Goal: Task Accomplishment & Management: Manage account settings

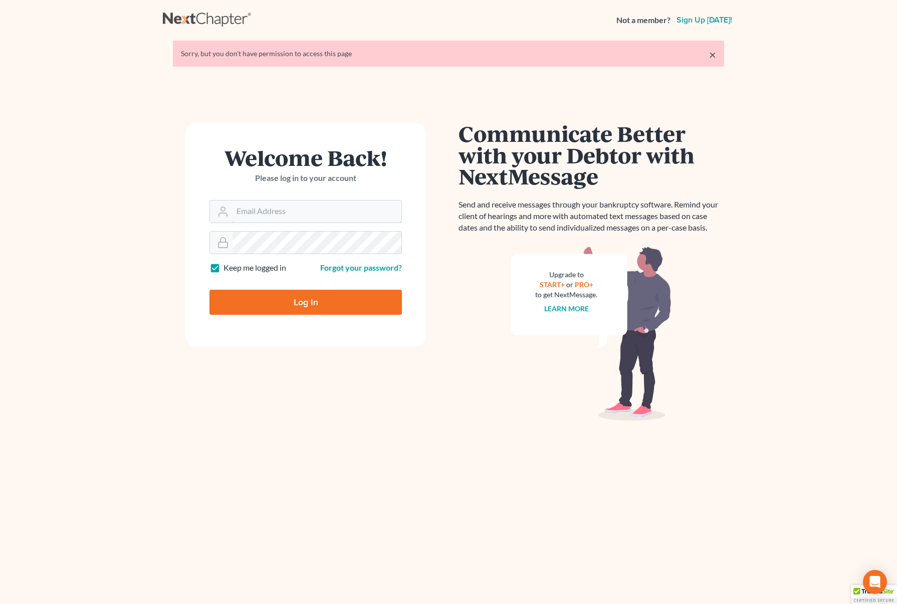
type input "[EMAIL_ADDRESS][DOMAIN_NAME]"
click at [345, 299] on input "Log In" at bounding box center [306, 302] width 193 height 25
type input "Thinking..."
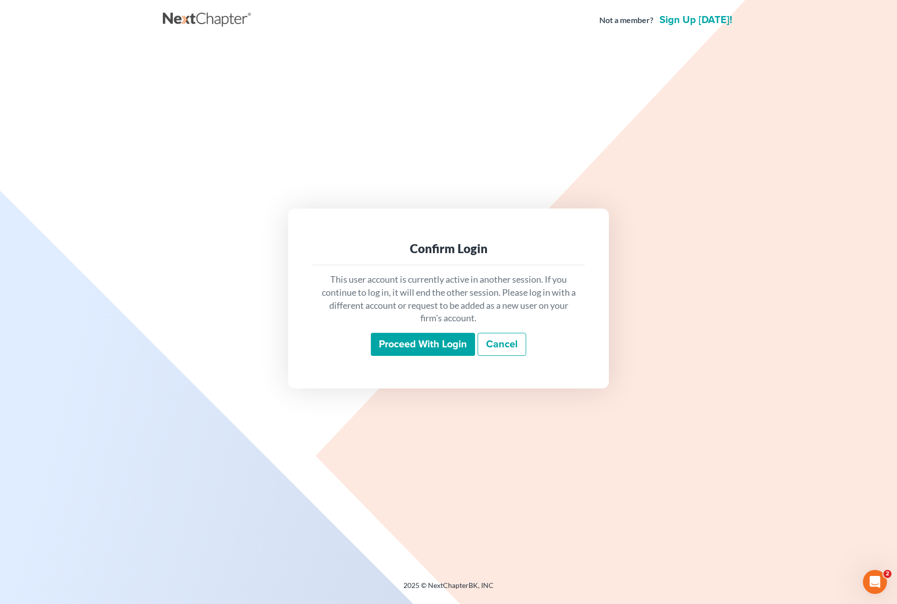
click at [428, 343] on input "Proceed with login" at bounding box center [423, 344] width 104 height 23
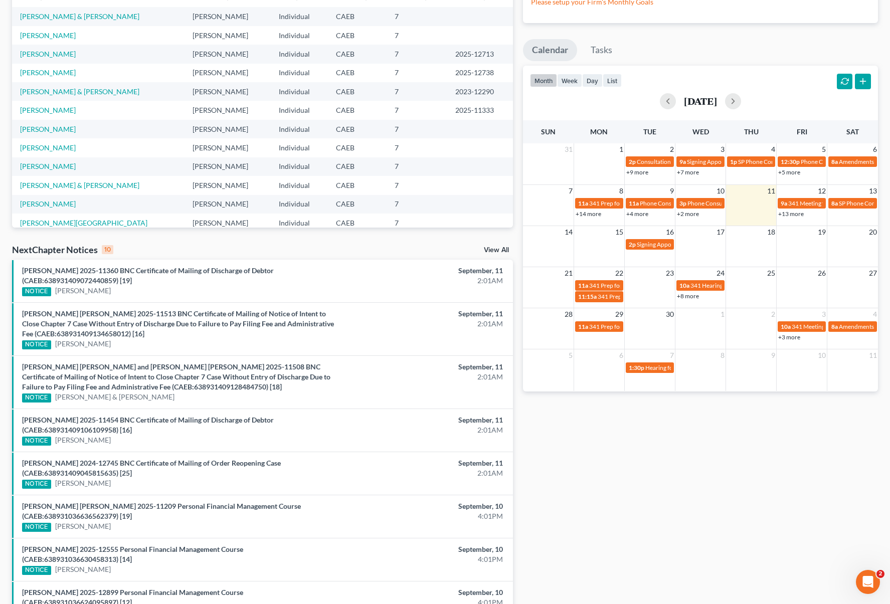
scroll to position [83, 0]
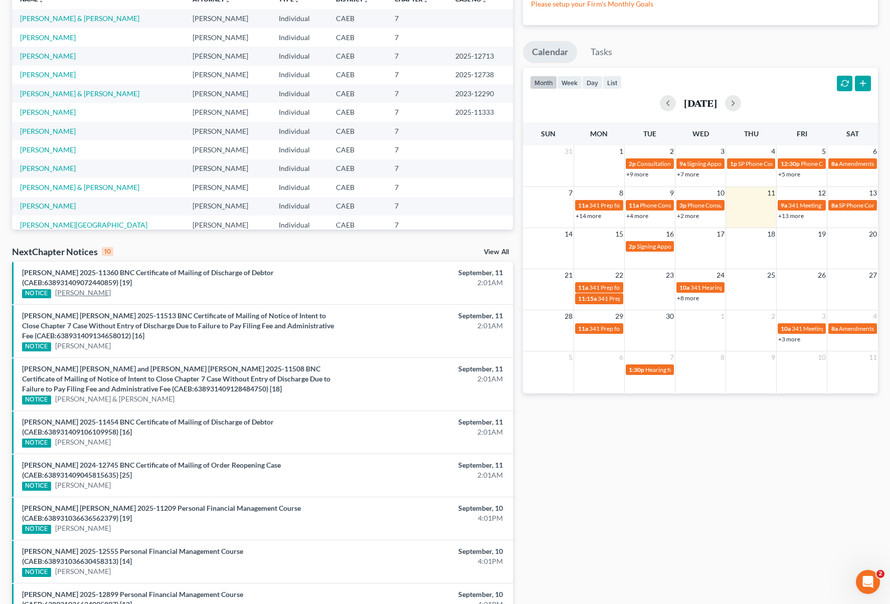
click at [111, 295] on link "[PERSON_NAME]" at bounding box center [83, 293] width 56 height 10
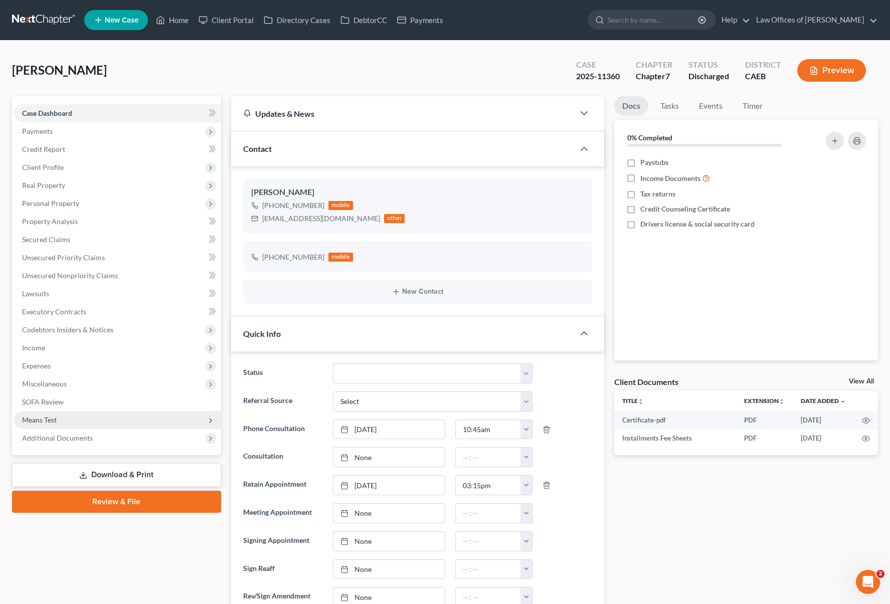
scroll to position [5802, 0]
click at [82, 435] on span "Additional Documents" at bounding box center [57, 438] width 71 height 9
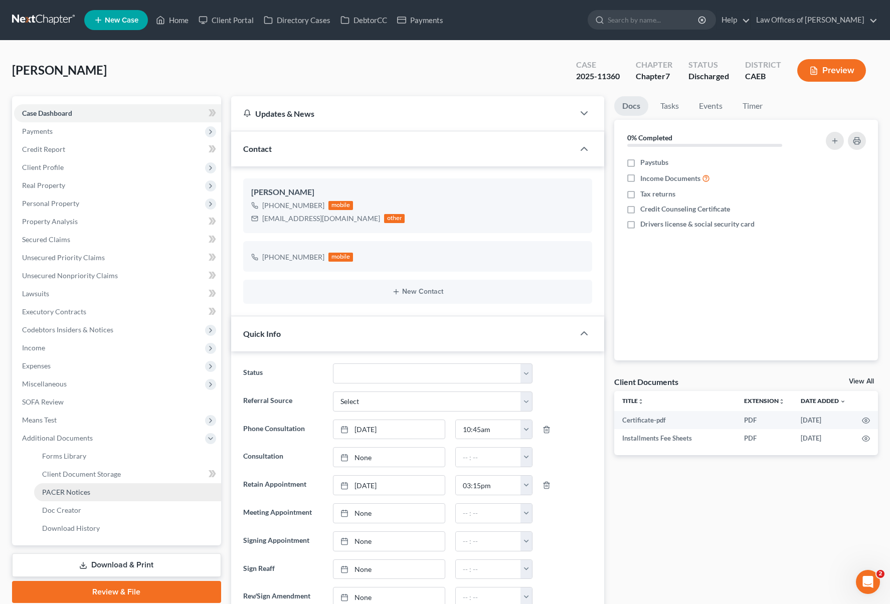
click at [100, 492] on link "PACER Notices" at bounding box center [127, 492] width 187 height 18
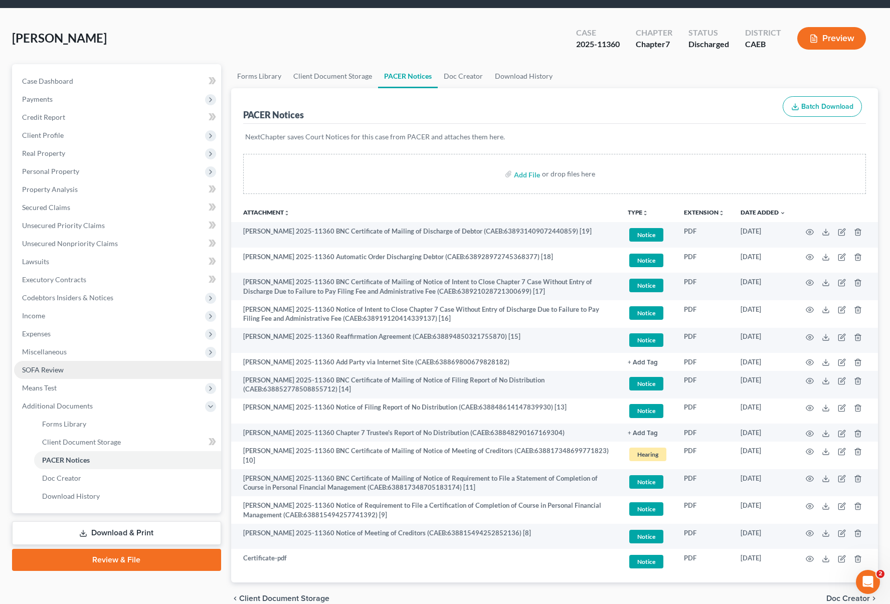
scroll to position [8, 0]
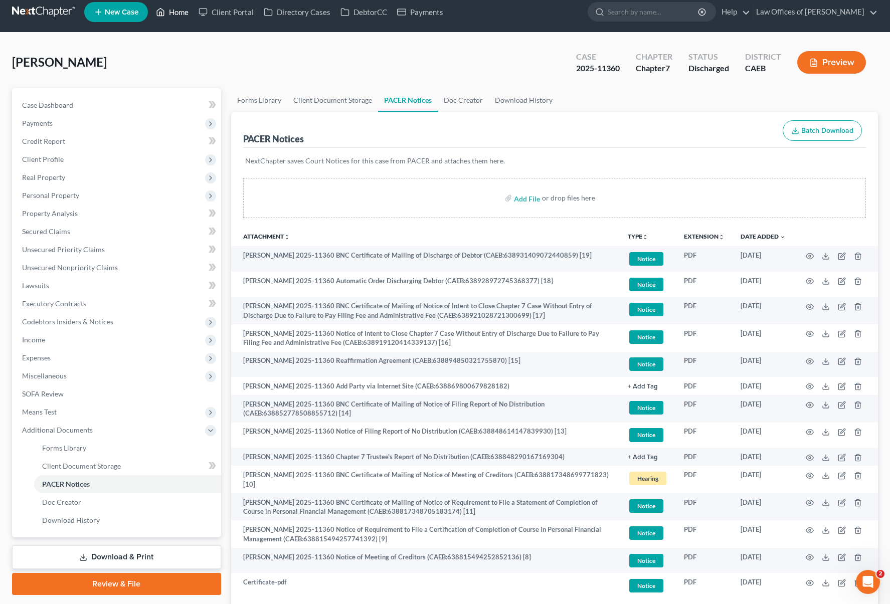
click at [174, 15] on link "Home" at bounding box center [172, 12] width 43 height 18
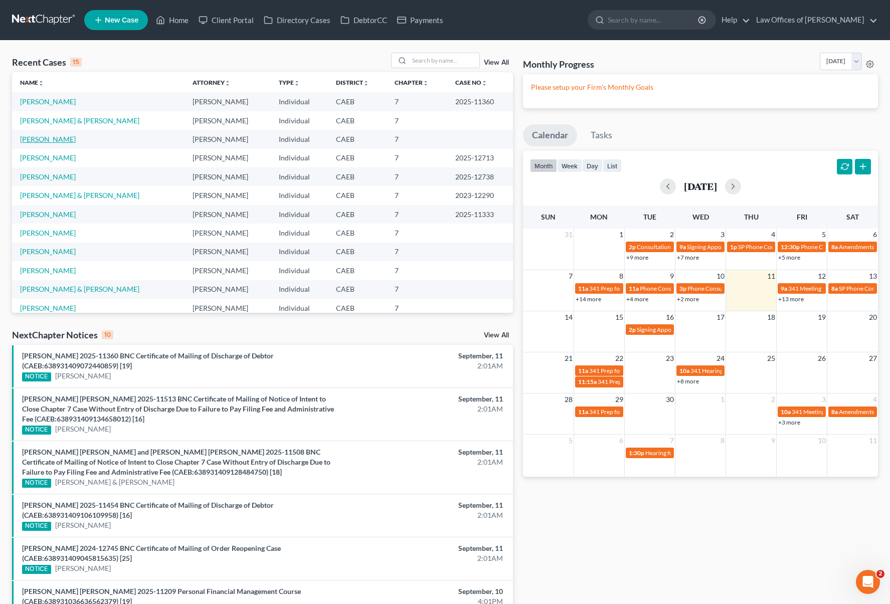
click at [65, 140] on link "[PERSON_NAME]" at bounding box center [48, 139] width 56 height 9
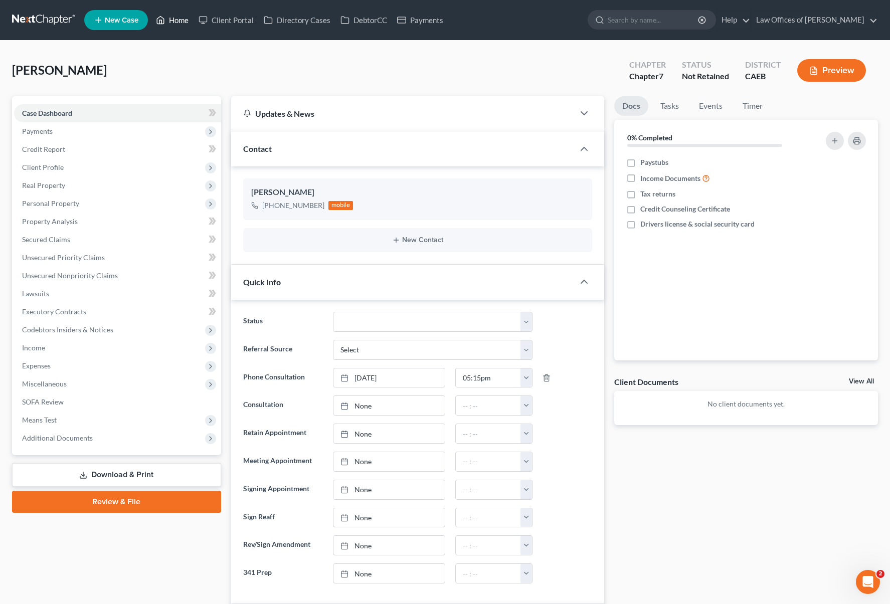
click at [179, 21] on link "Home" at bounding box center [172, 20] width 43 height 18
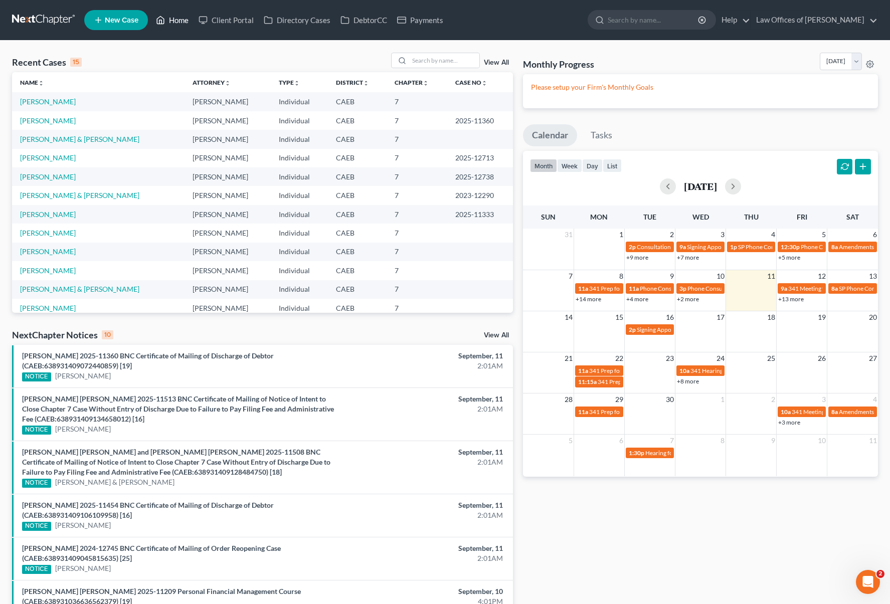
click at [180, 20] on link "Home" at bounding box center [172, 20] width 43 height 18
click at [182, 23] on link "Home" at bounding box center [172, 20] width 43 height 18
click at [183, 20] on link "Home" at bounding box center [172, 20] width 43 height 18
click at [76, 160] on link "[PERSON_NAME]" at bounding box center [48, 157] width 56 height 9
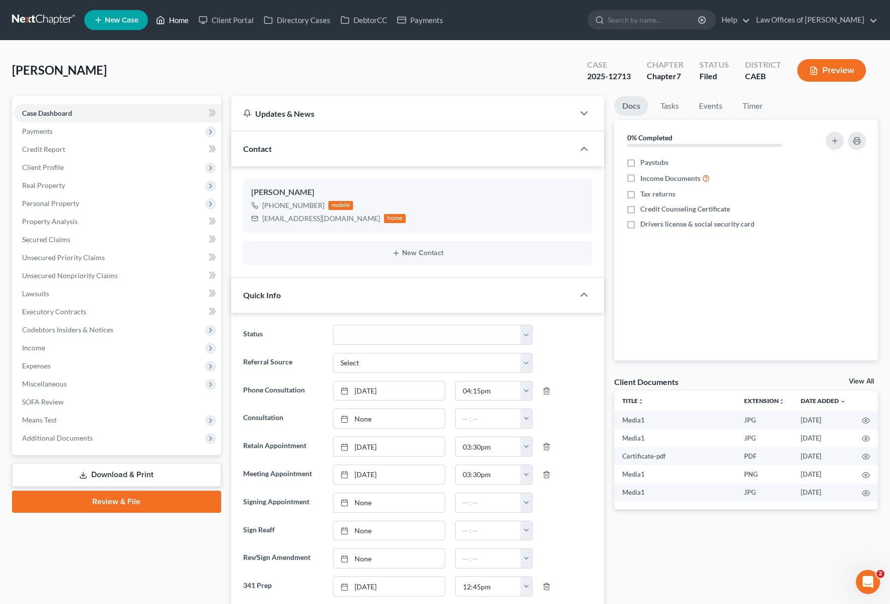
click at [187, 24] on link "Home" at bounding box center [172, 20] width 43 height 18
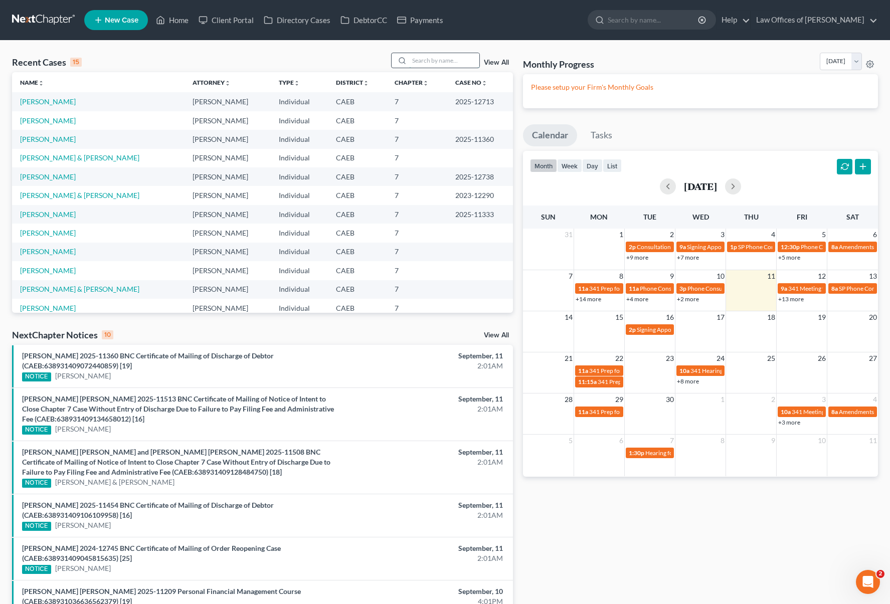
click at [433, 57] on input "search" at bounding box center [444, 60] width 70 height 15
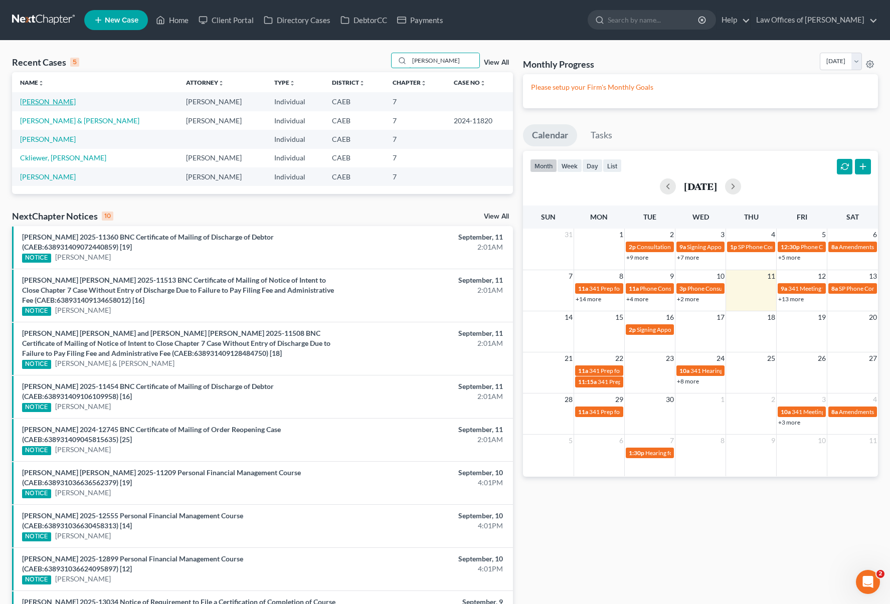
type input "[PERSON_NAME]"
click at [38, 99] on link "[PERSON_NAME]" at bounding box center [48, 101] width 56 height 9
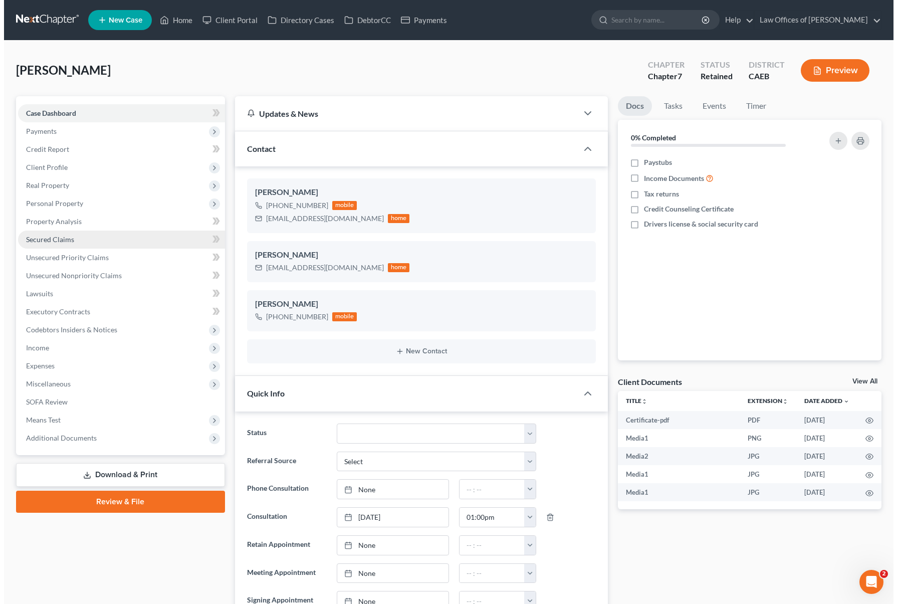
scroll to position [3474, 0]
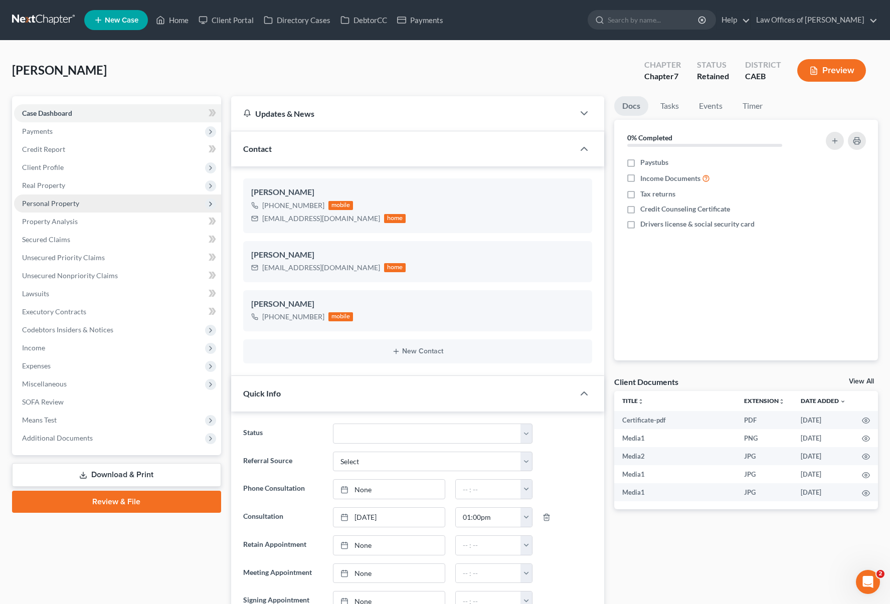
click at [89, 207] on span "Personal Property" at bounding box center [117, 204] width 207 height 18
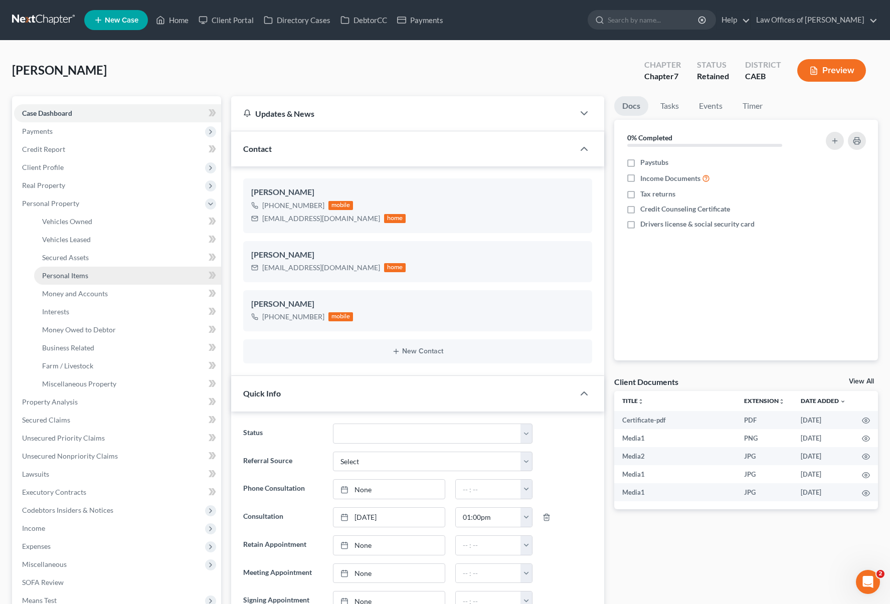
click at [93, 271] on link "Personal Items" at bounding box center [127, 276] width 187 height 18
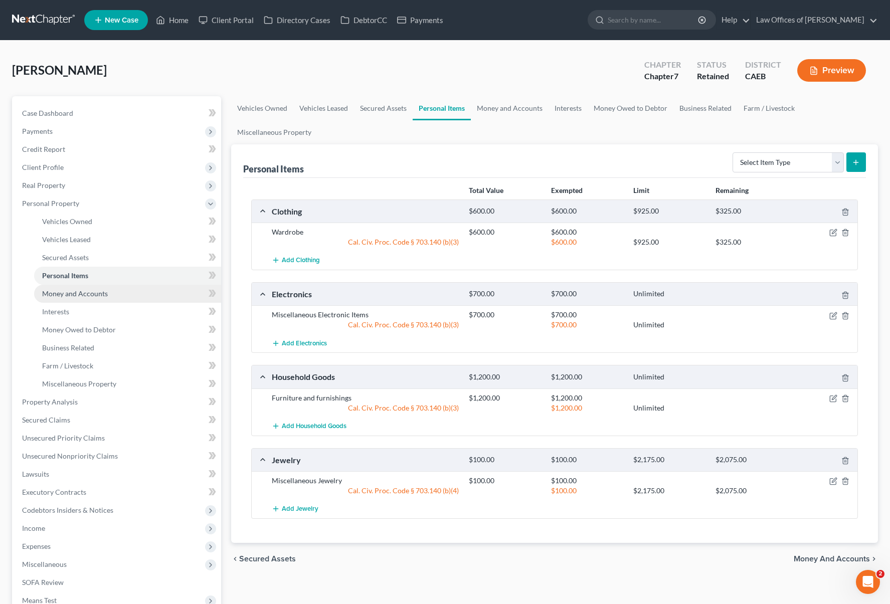
click at [108, 294] on link "Money and Accounts" at bounding box center [127, 294] width 187 height 18
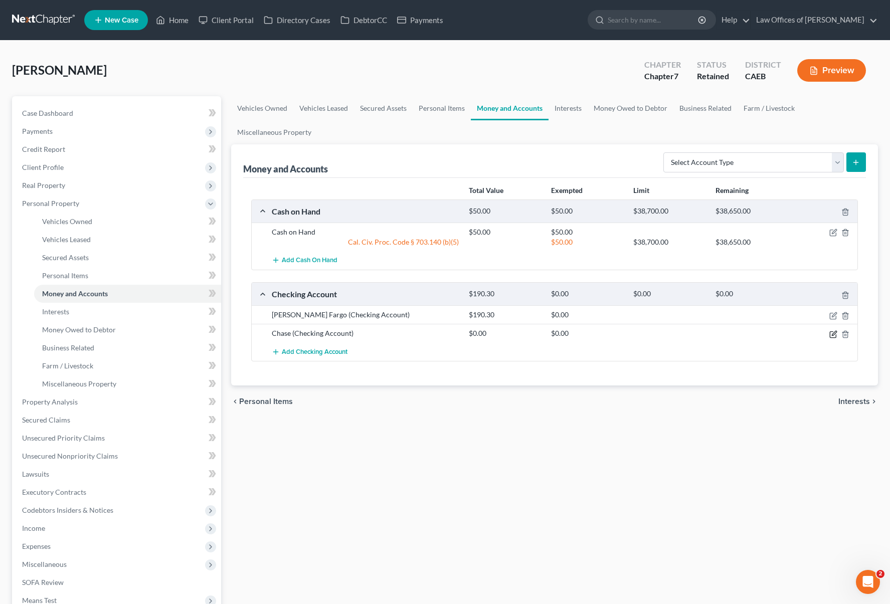
click at [832, 333] on icon "button" at bounding box center [834, 333] width 5 height 5
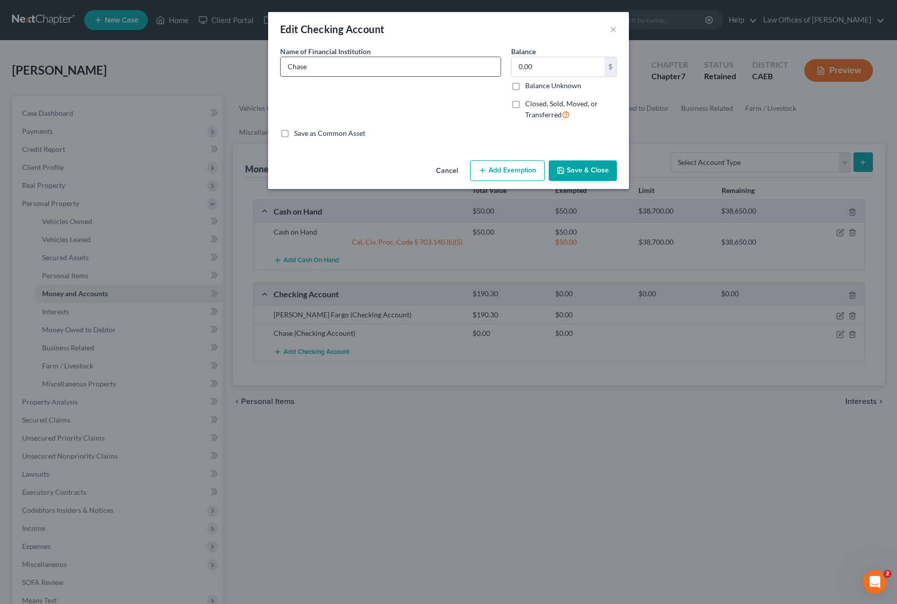
click at [336, 69] on input "Chase" at bounding box center [391, 66] width 220 height 19
type input "Chase Bank"
click at [537, 64] on input "0.00" at bounding box center [558, 66] width 93 height 19
type input "5.00"
click at [507, 166] on button "Add Exemption" at bounding box center [507, 170] width 75 height 21
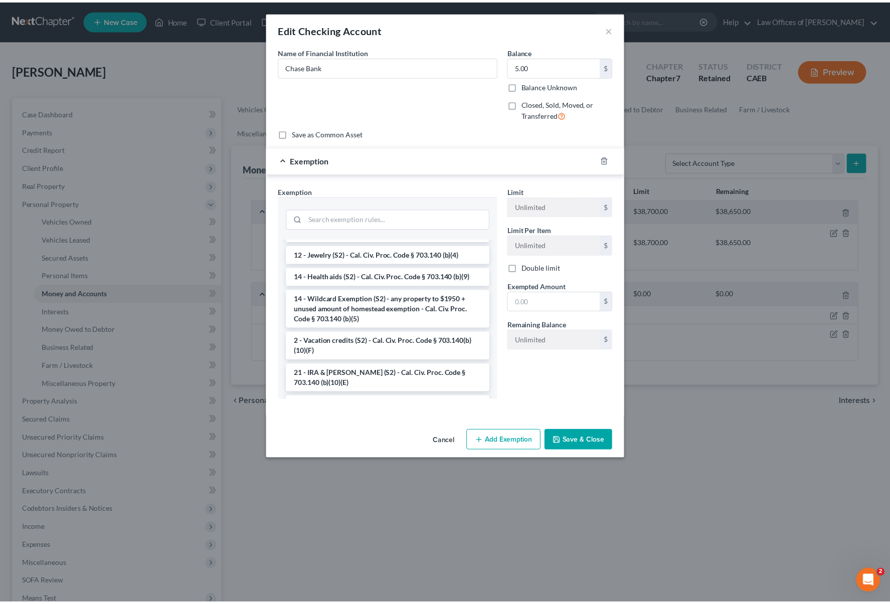
scroll to position [183, 0]
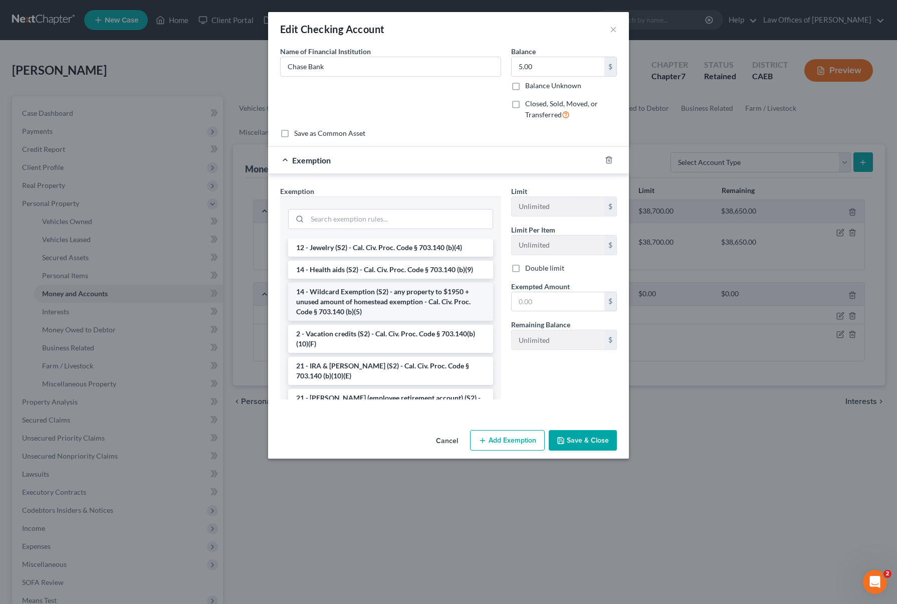
click at [367, 301] on li "14 - Wildcard Exemption (S2) - any property to $1950 + unused amount of homeste…" at bounding box center [390, 302] width 205 height 38
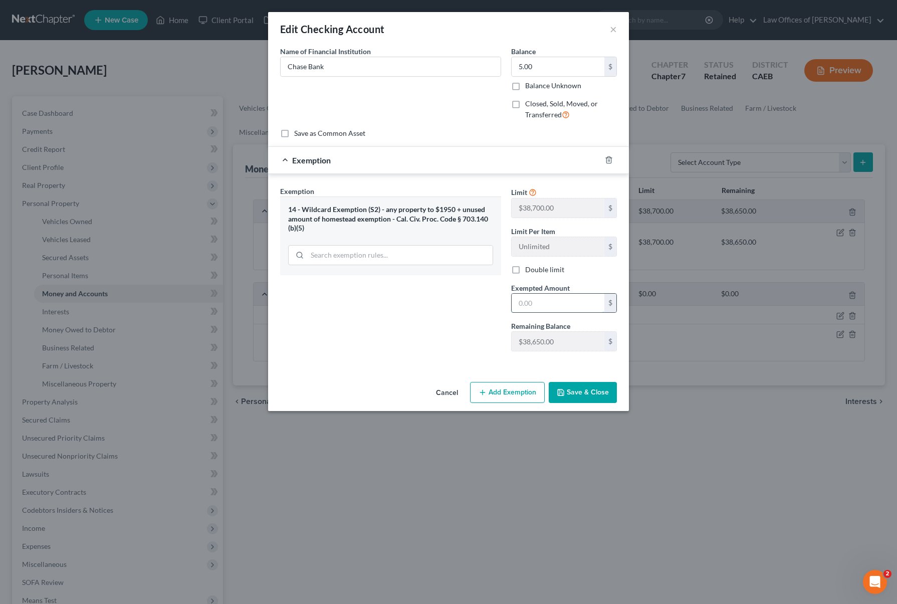
click at [547, 303] on input "text" at bounding box center [558, 303] width 93 height 19
type input "5."
click at [587, 397] on button "Save & Close" at bounding box center [583, 392] width 68 height 21
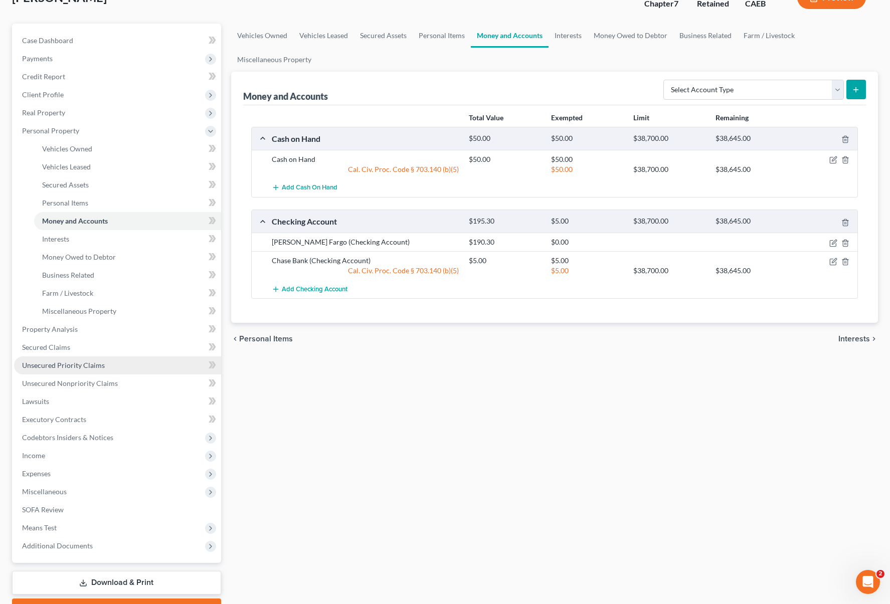
scroll to position [75, 0]
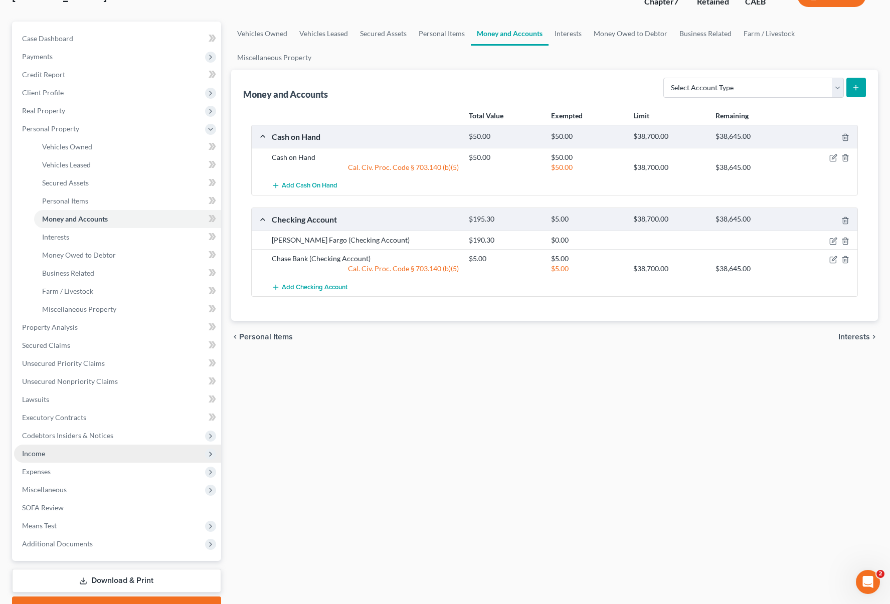
click at [77, 451] on span "Income" at bounding box center [117, 454] width 207 height 18
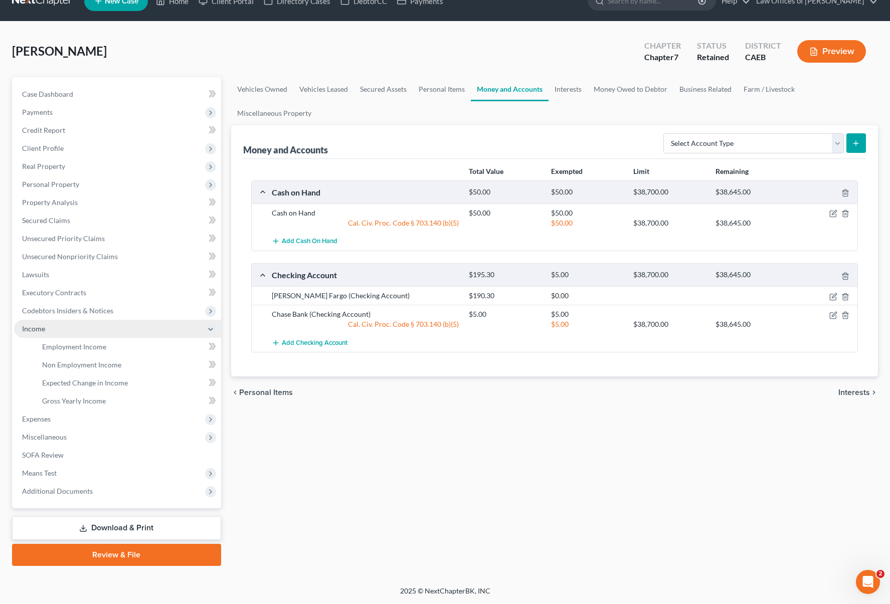
scroll to position [18, 0]
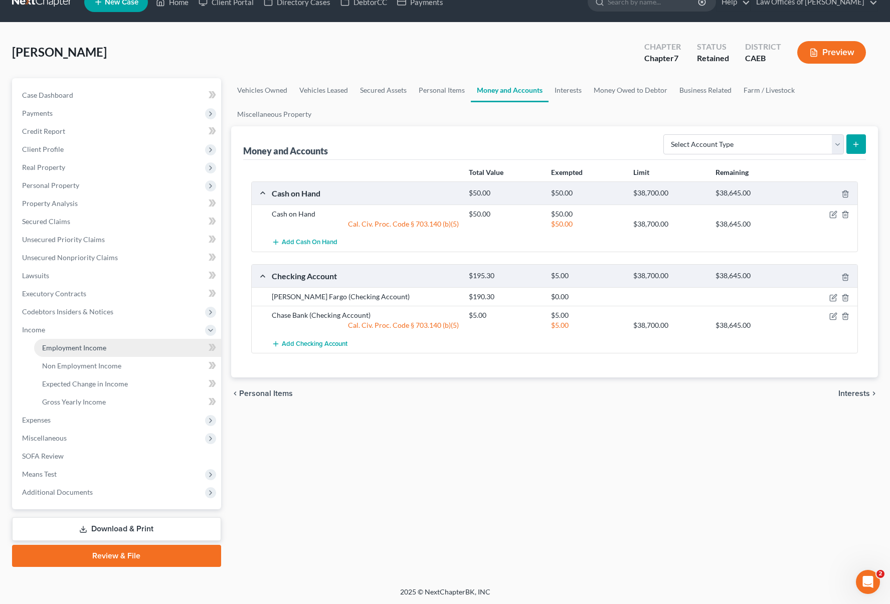
click at [128, 346] on link "Employment Income" at bounding box center [127, 348] width 187 height 18
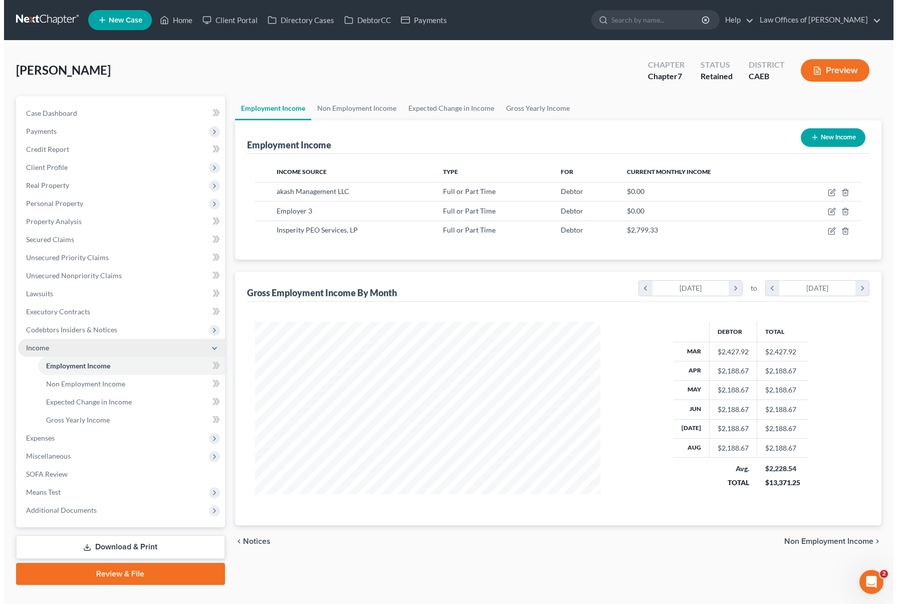
scroll to position [179, 365]
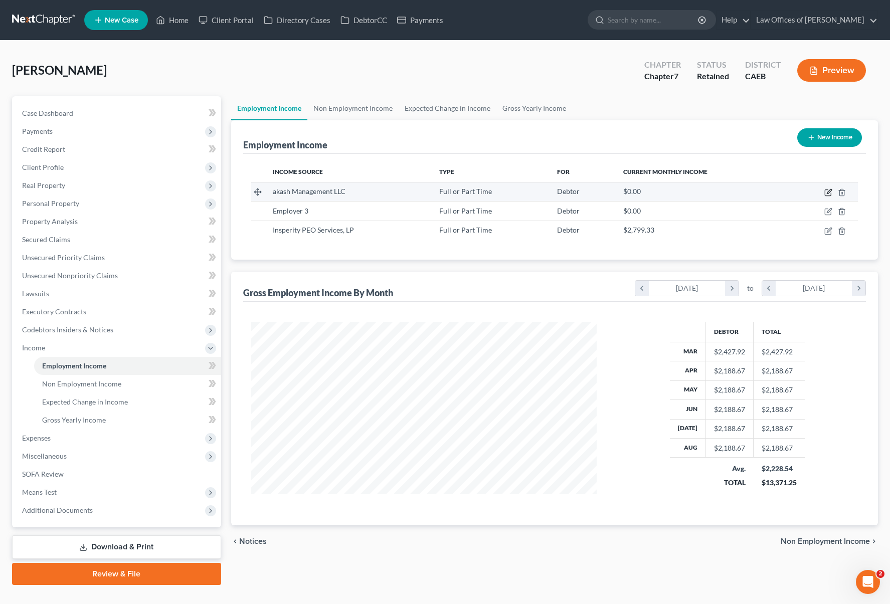
click at [830, 191] on icon "button" at bounding box center [828, 193] width 8 height 8
select select "0"
select select "4"
select select "2"
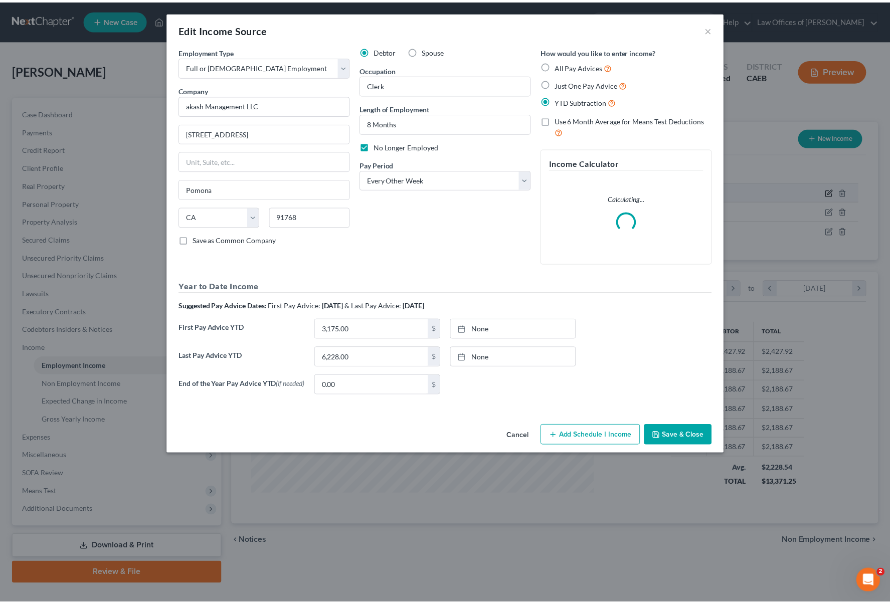
scroll to position [179, 369]
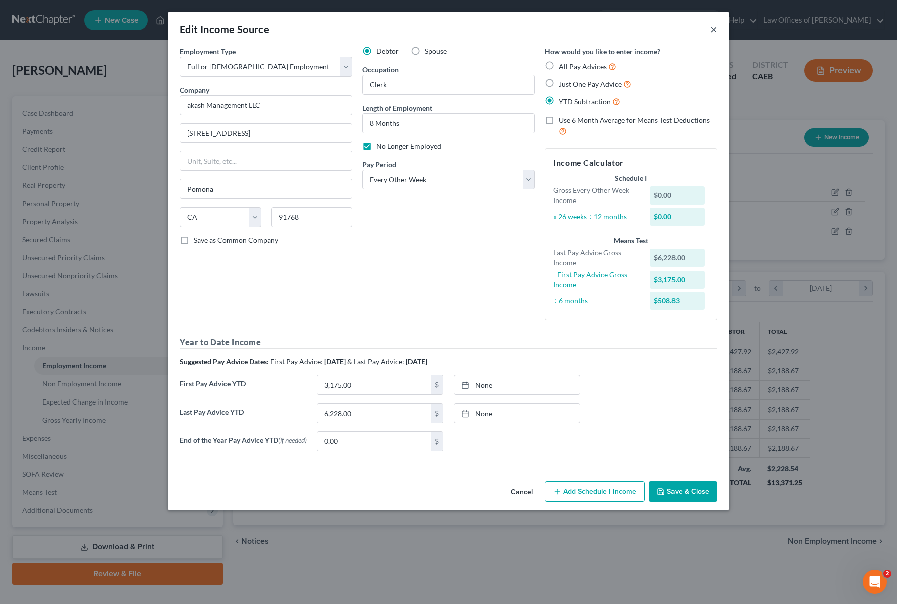
click at [716, 29] on button "×" at bounding box center [713, 29] width 7 height 12
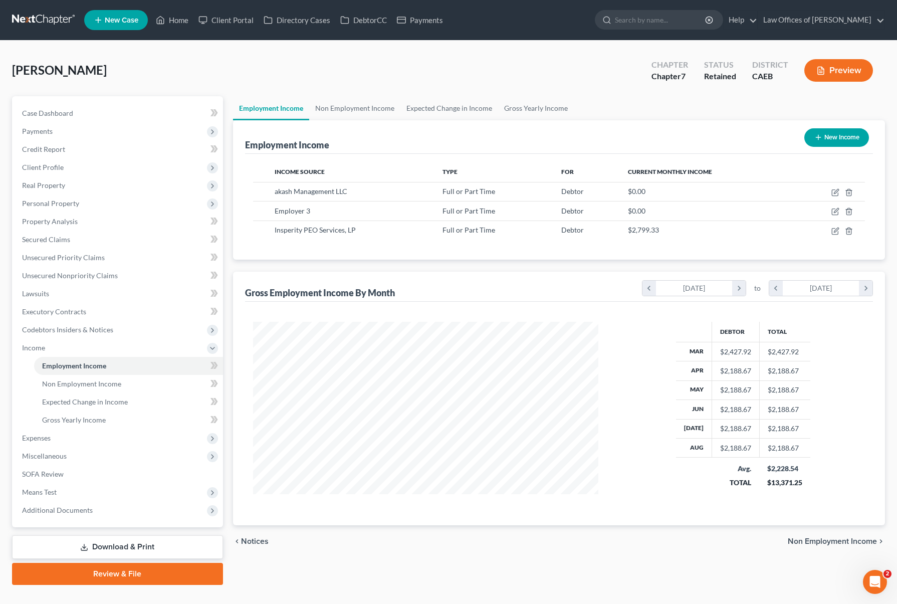
scroll to position [501152, 500966]
click at [828, 213] on icon "button" at bounding box center [828, 212] width 8 height 8
select select "0"
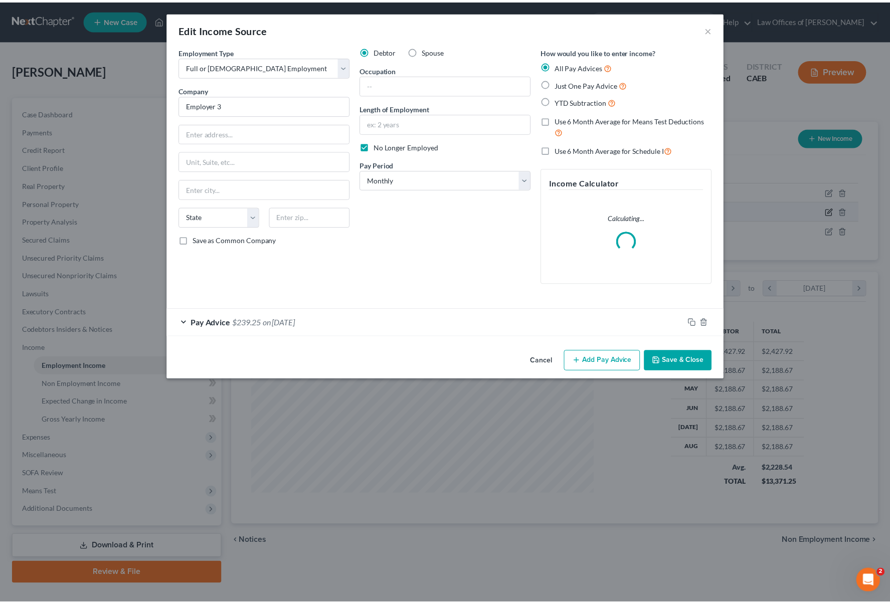
scroll to position [179, 369]
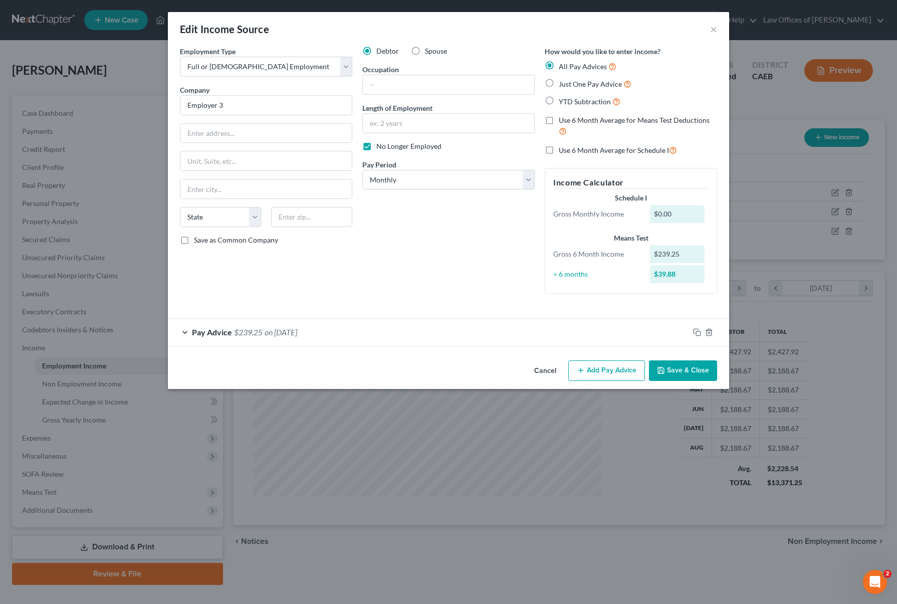
click at [548, 368] on button "Cancel" at bounding box center [545, 371] width 38 height 20
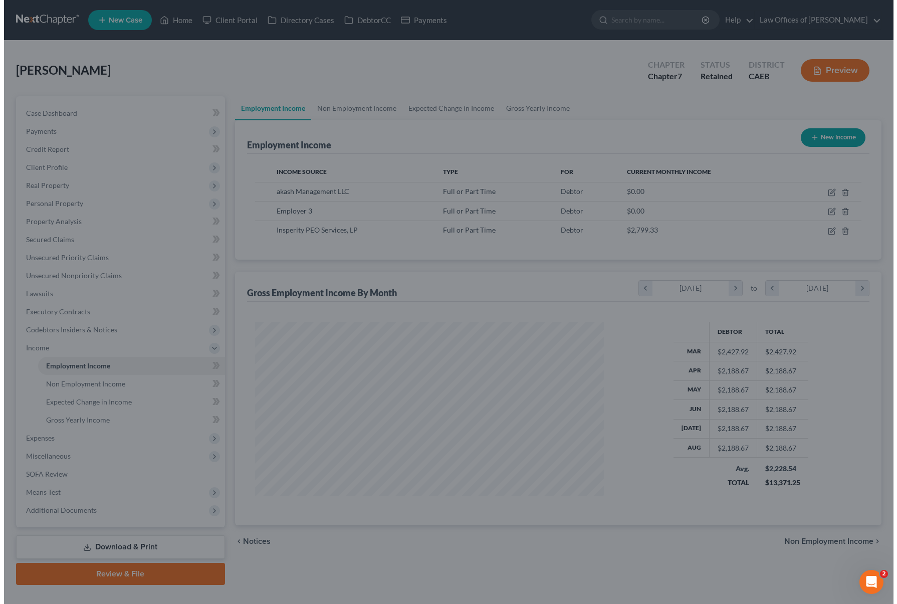
scroll to position [501152, 500966]
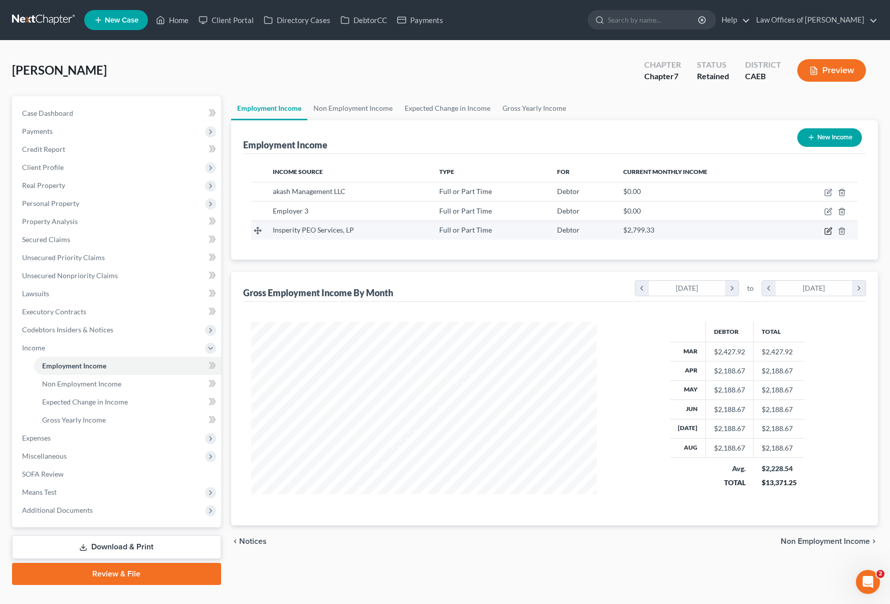
click at [828, 230] on icon "button" at bounding box center [828, 231] width 8 height 8
select select "0"
select select "45"
select select "2"
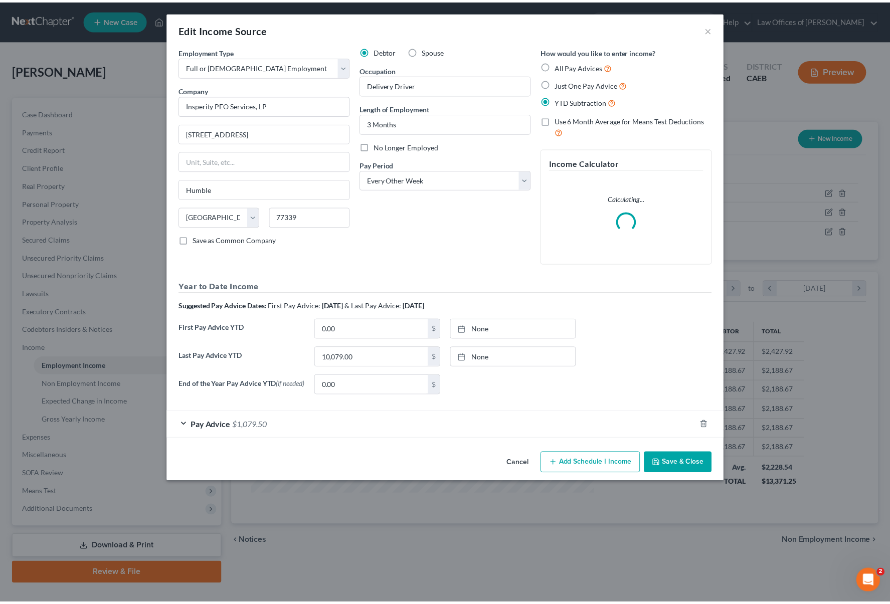
scroll to position [179, 369]
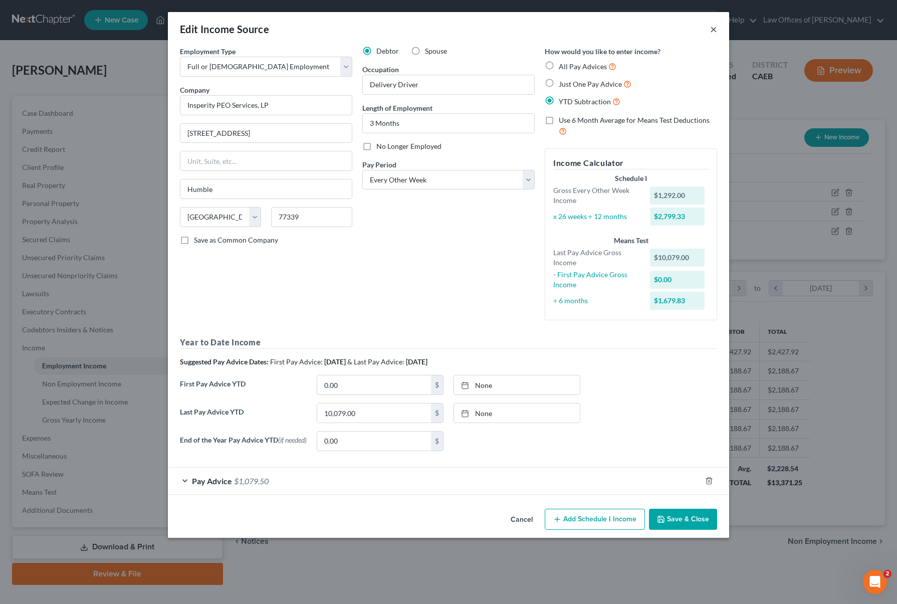
click at [715, 28] on button "×" at bounding box center [713, 29] width 7 height 12
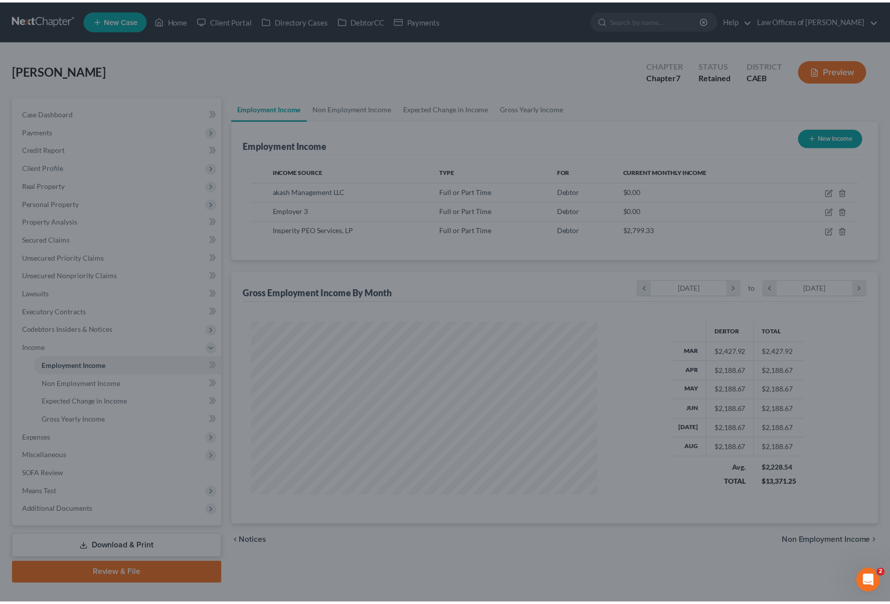
scroll to position [501152, 500966]
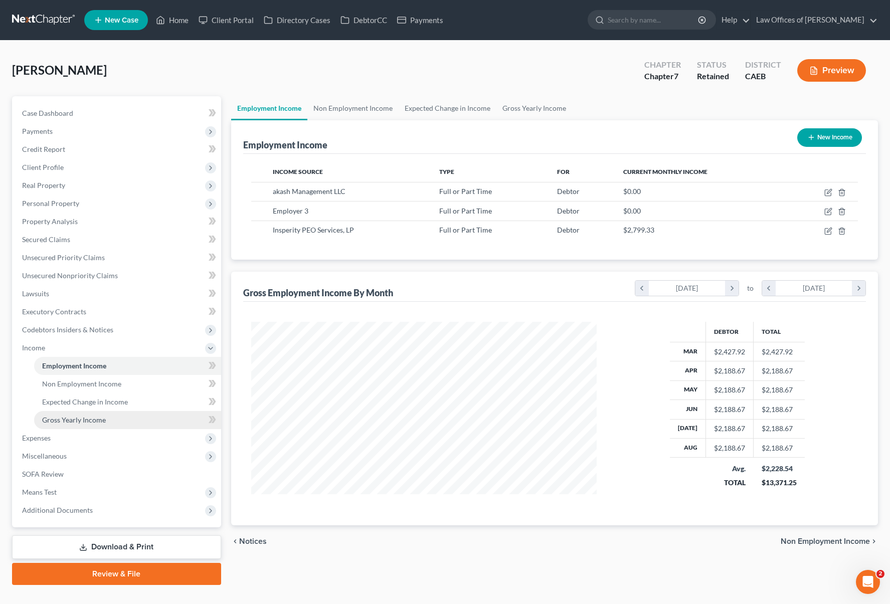
click at [89, 422] on span "Gross Yearly Income" at bounding box center [74, 420] width 64 height 9
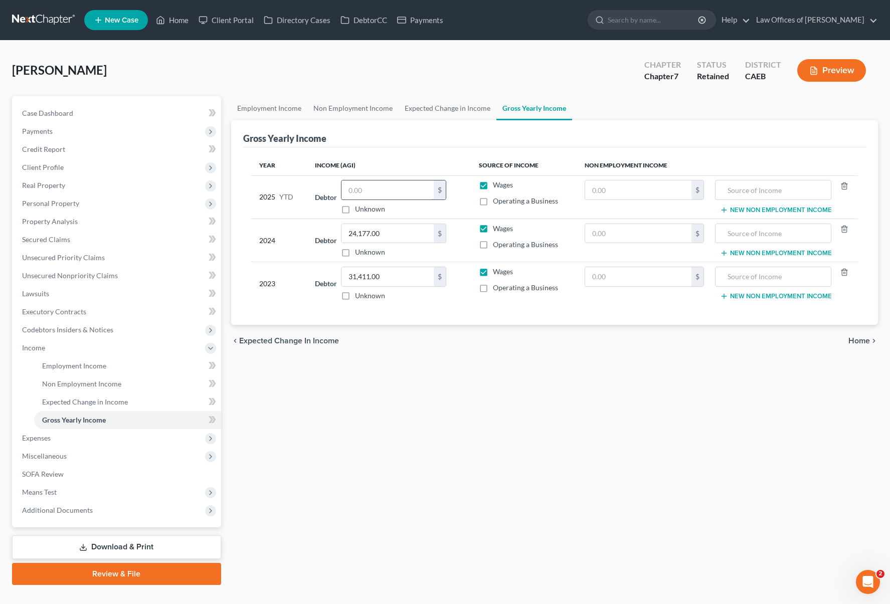
click at [393, 183] on input "text" at bounding box center [387, 189] width 92 height 19
type input "16,546.25"
click at [529, 447] on div "Employment Income Non Employment Income Expected Change in Income Gross Yearly …" at bounding box center [554, 340] width 657 height 489
click at [91, 219] on link "Property Analysis" at bounding box center [117, 222] width 207 height 18
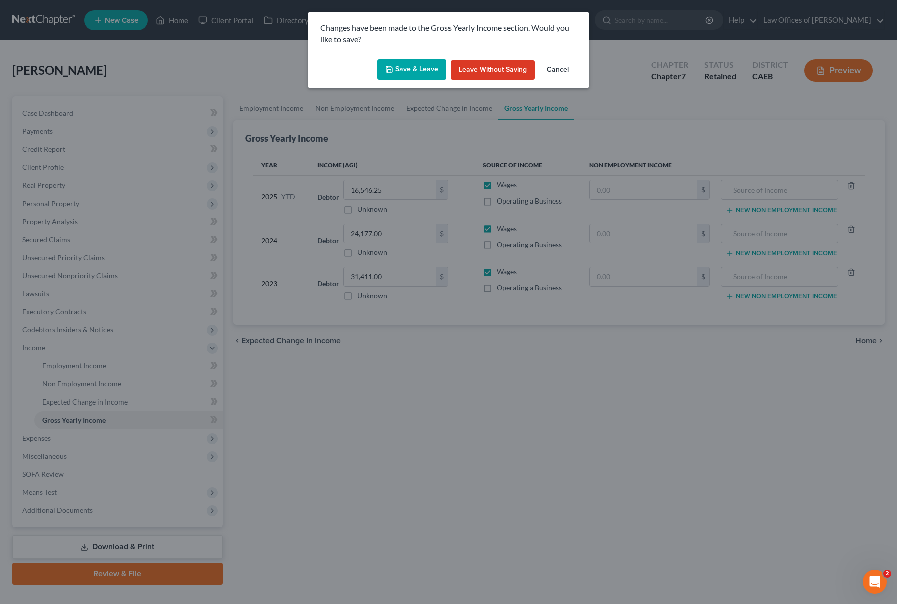
click at [429, 66] on button "Save & Leave" at bounding box center [412, 69] width 69 height 21
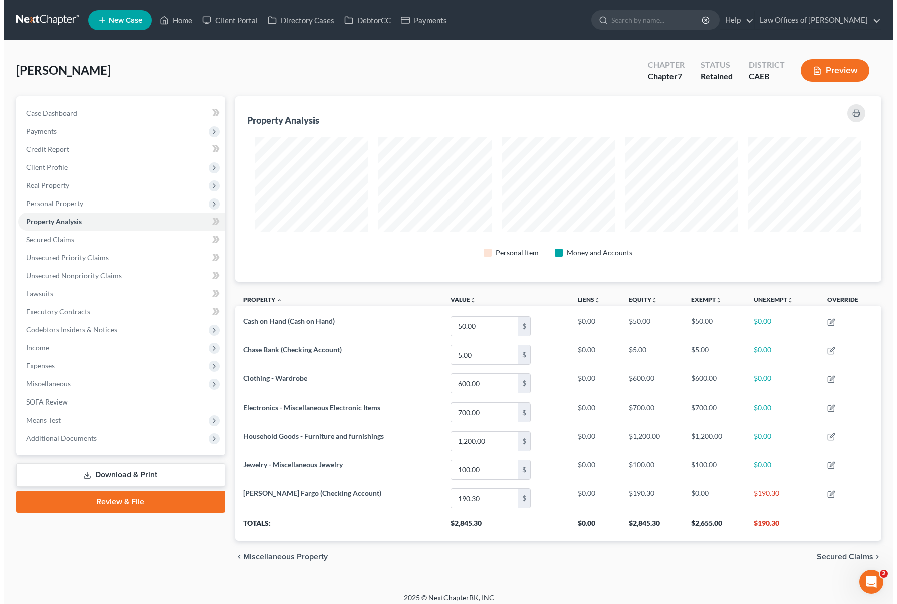
scroll to position [185, 647]
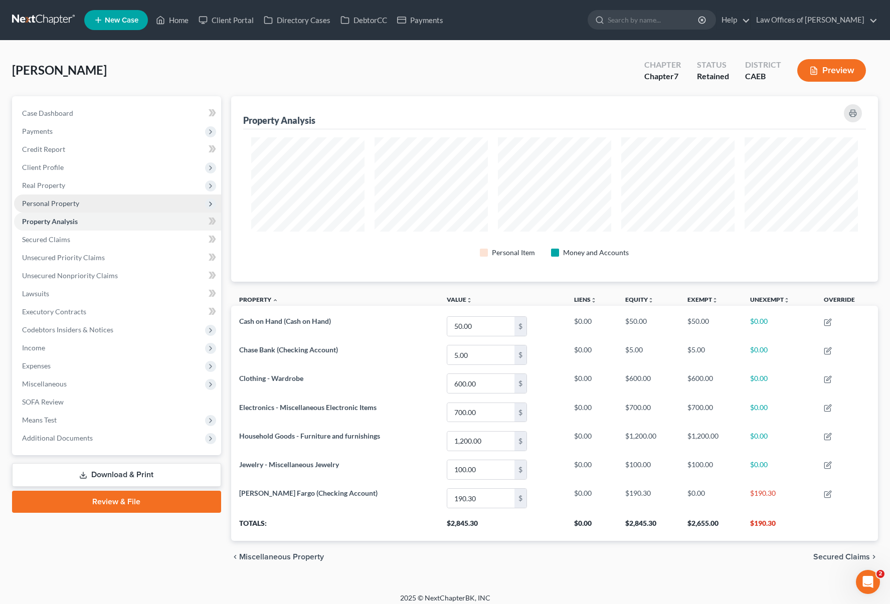
click at [77, 205] on span "Personal Property" at bounding box center [50, 203] width 57 height 9
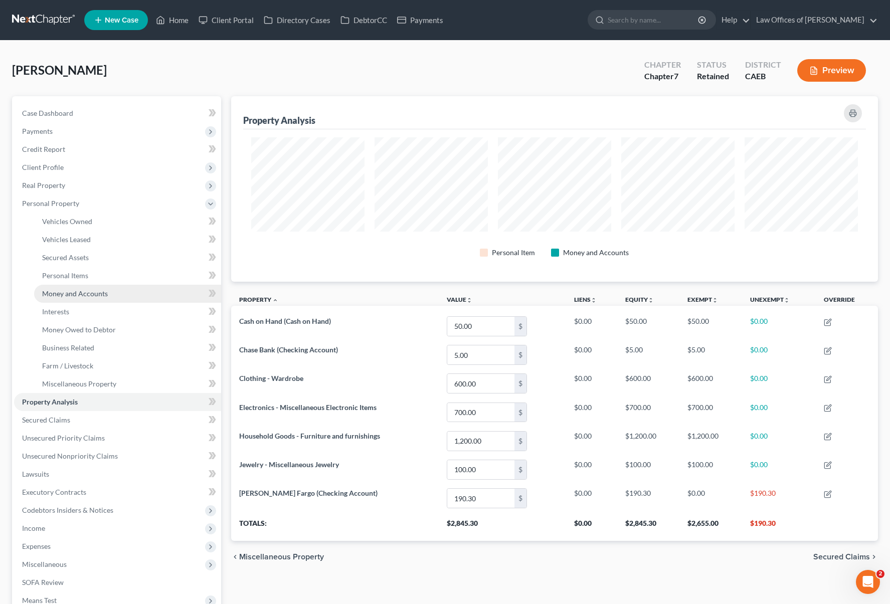
click at [96, 293] on span "Money and Accounts" at bounding box center [75, 293] width 66 height 9
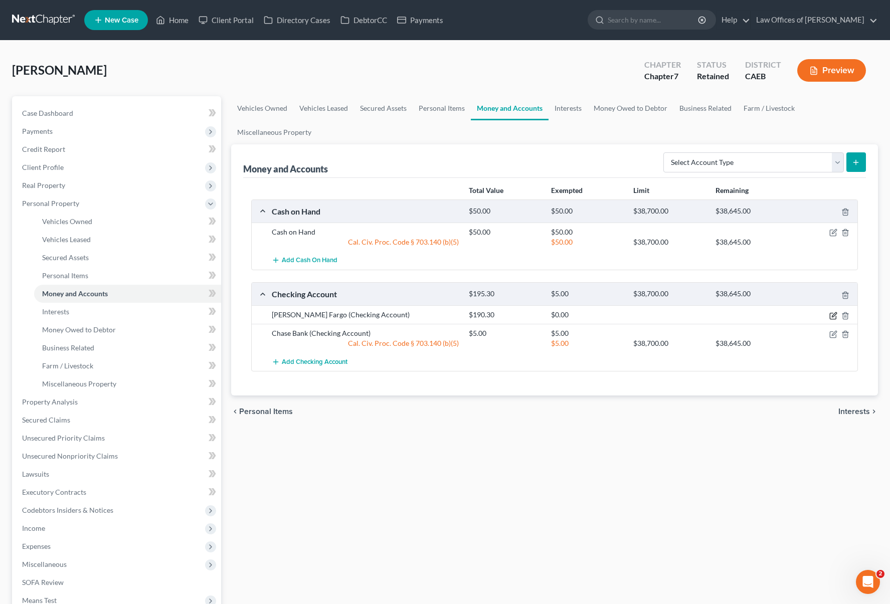
click at [836, 315] on icon "button" at bounding box center [833, 316] width 8 height 8
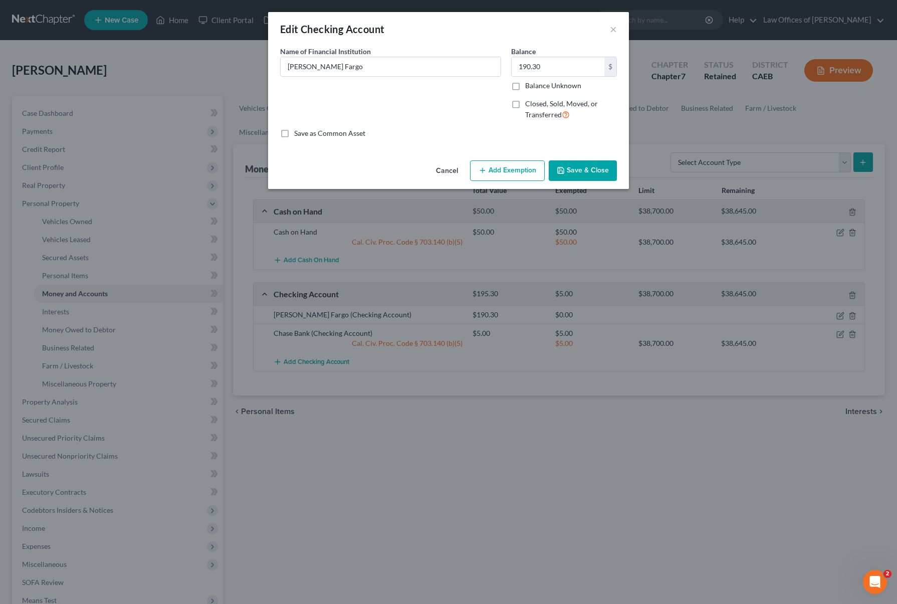
click at [501, 170] on button "Add Exemption" at bounding box center [507, 170] width 75 height 21
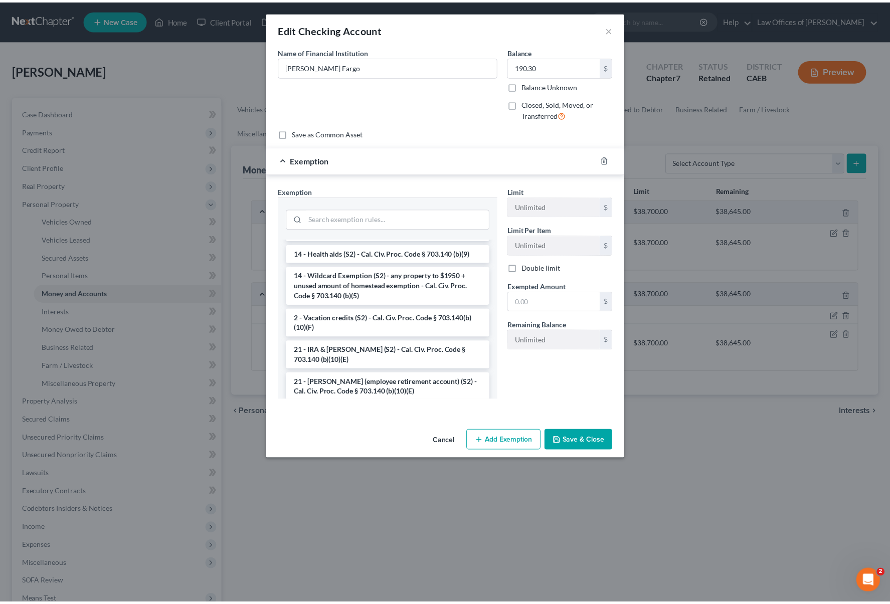
scroll to position [213, 0]
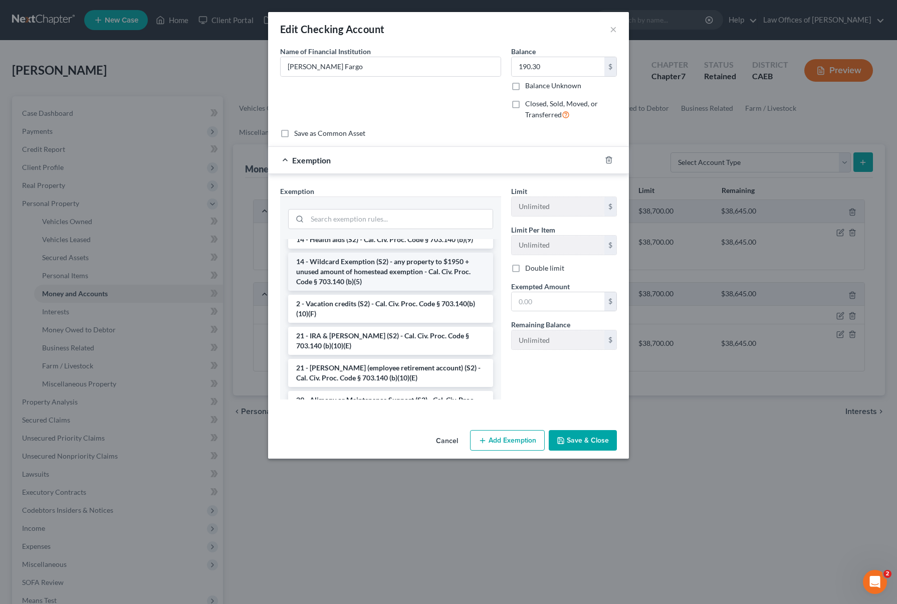
click at [389, 272] on li "14 - Wildcard Exemption (S2) - any property to $1950 + unused amount of homeste…" at bounding box center [390, 272] width 205 height 38
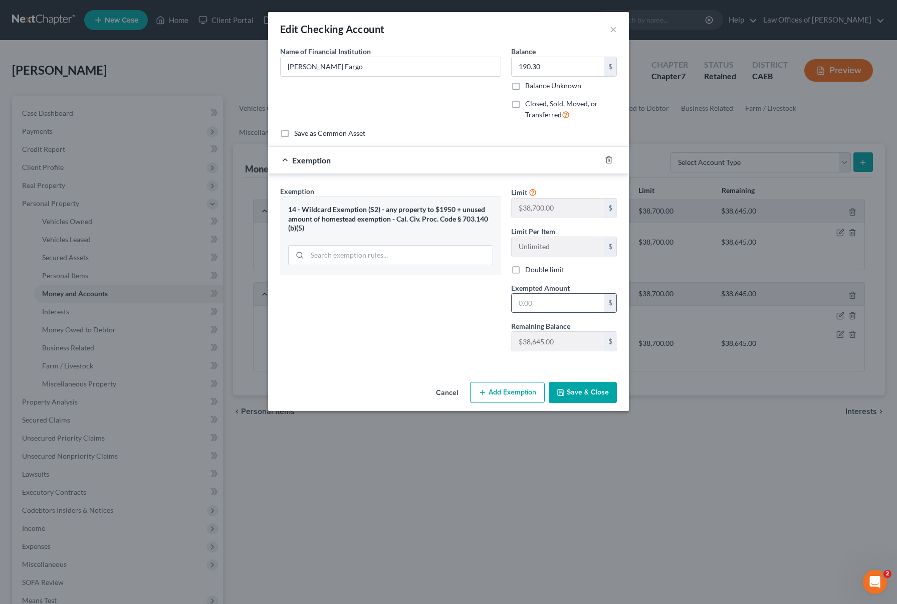
click at [558, 299] on input "text" at bounding box center [558, 303] width 93 height 19
type input "190.30"
click at [598, 394] on button "Save & Close" at bounding box center [583, 392] width 68 height 21
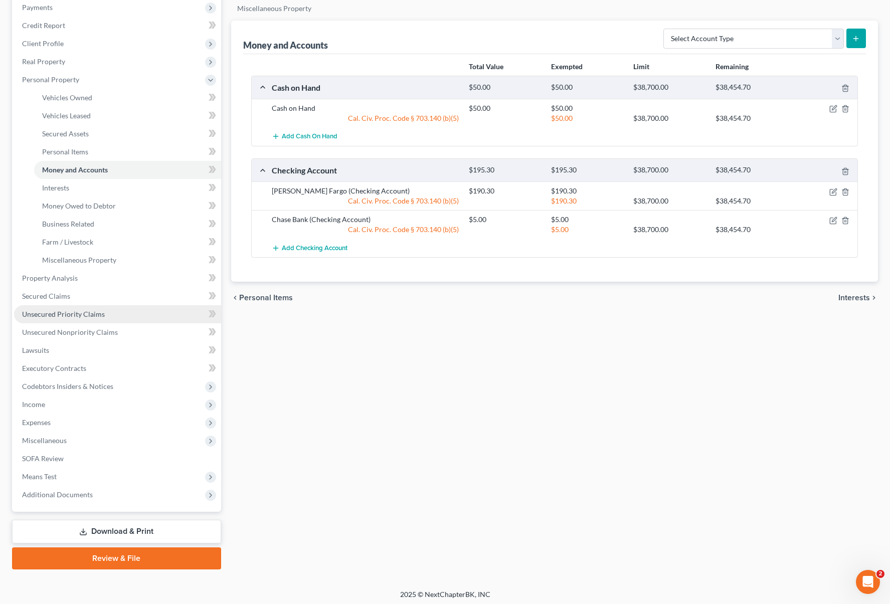
scroll to position [125, 0]
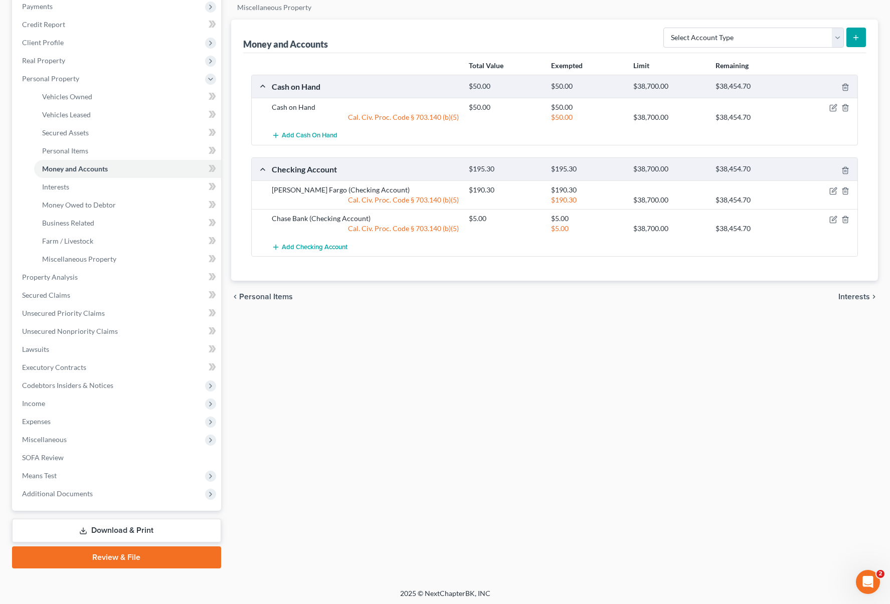
click at [154, 527] on link "Download & Print" at bounding box center [116, 531] width 209 height 24
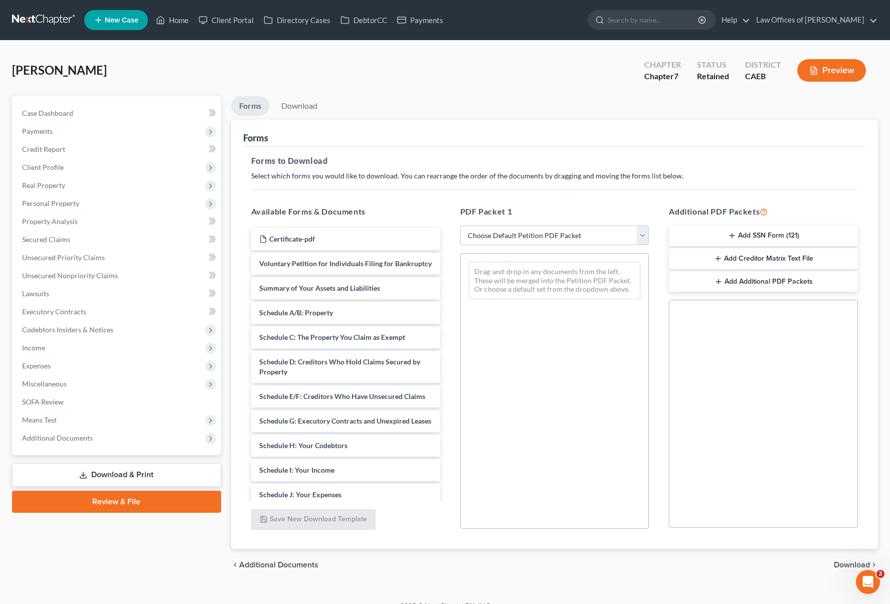
click at [645, 233] on select "Choose Default Petition PDF Packet Complete Bankruptcy Petition (all forms and …" at bounding box center [554, 236] width 189 height 20
select select "4"
click at [460, 226] on select "Choose Default Petition PDF Packet Complete Bankruptcy Petition (all forms and …" at bounding box center [554, 236] width 189 height 20
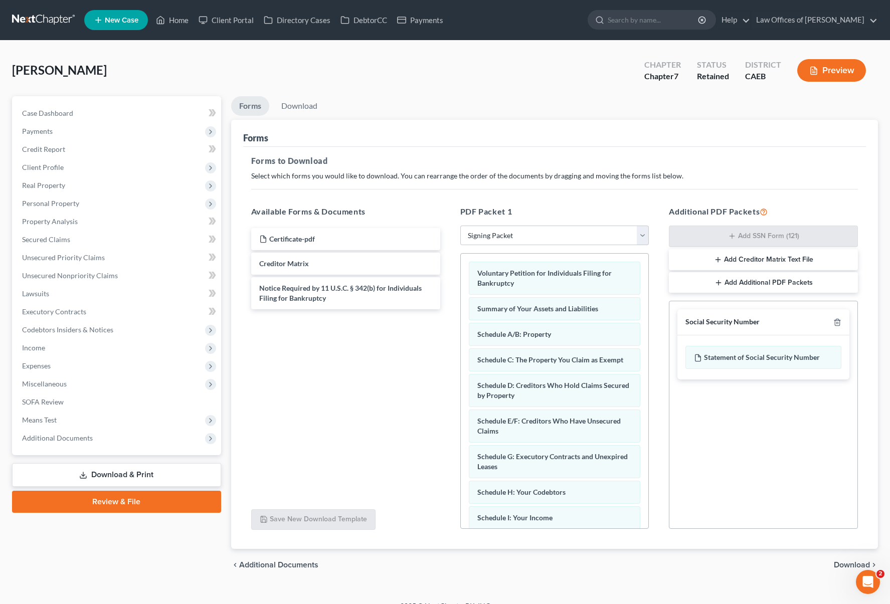
click at [846, 564] on span "Download" at bounding box center [852, 565] width 36 height 8
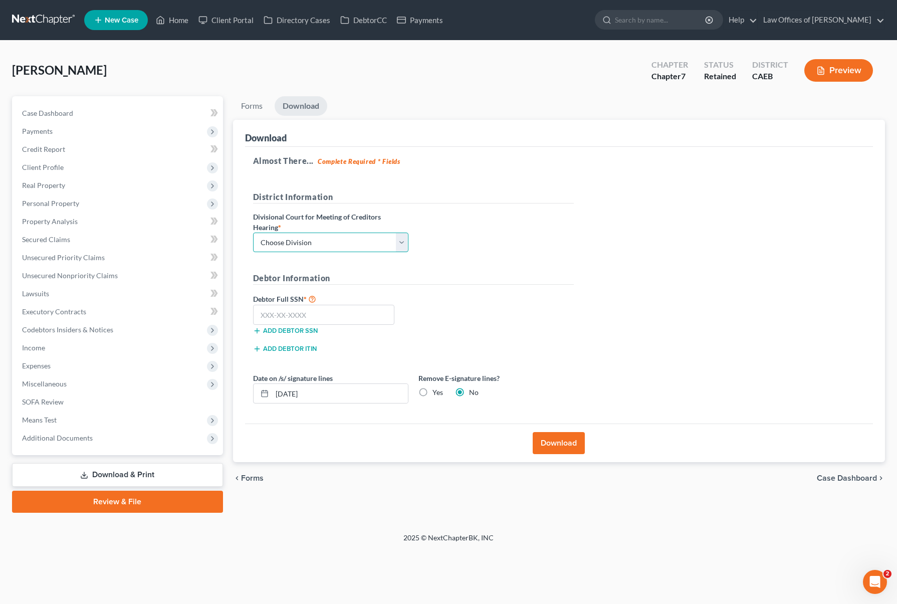
click at [403, 244] on select "Choose Division Fresno Modesto [GEOGRAPHIC_DATA]" at bounding box center [330, 243] width 155 height 20
select select "0"
click at [253, 233] on select "Choose Division Fresno Modesto [GEOGRAPHIC_DATA]" at bounding box center [330, 243] width 155 height 20
click at [360, 307] on input "text" at bounding box center [324, 315] width 142 height 20
type input "111-11-1111"
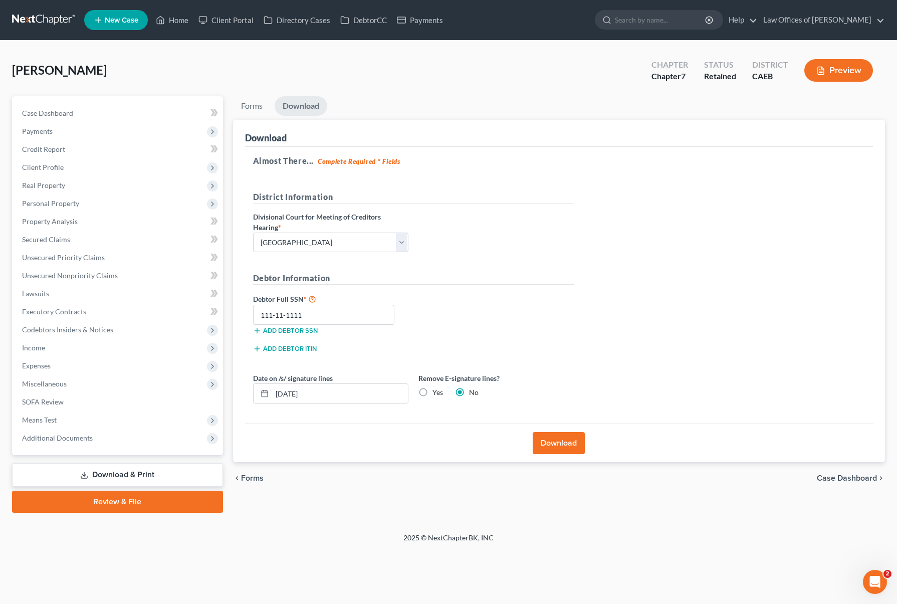
click at [546, 440] on button "Download" at bounding box center [559, 443] width 52 height 22
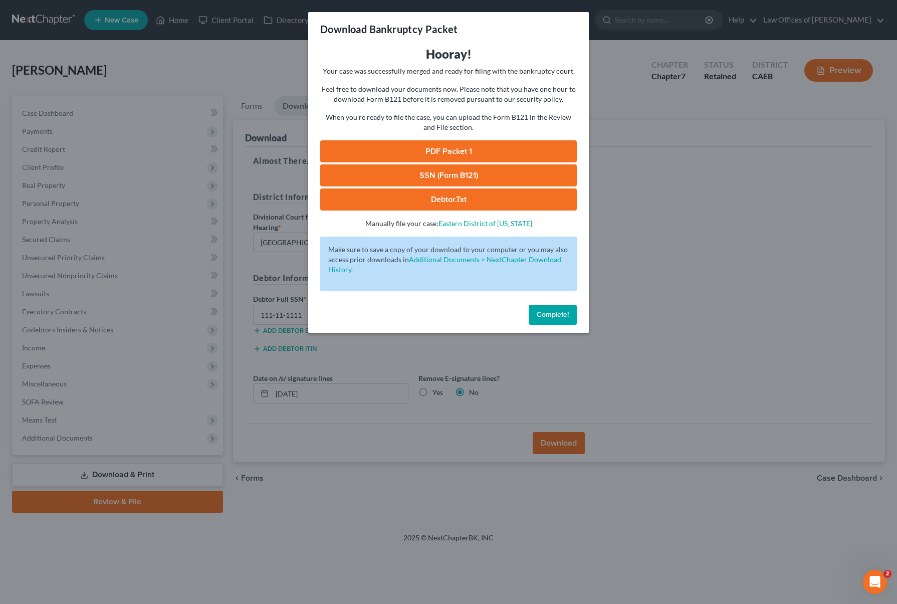
click at [509, 147] on link "PDF Packet 1" at bounding box center [448, 151] width 257 height 22
click at [549, 319] on button "Complete!" at bounding box center [553, 315] width 48 height 20
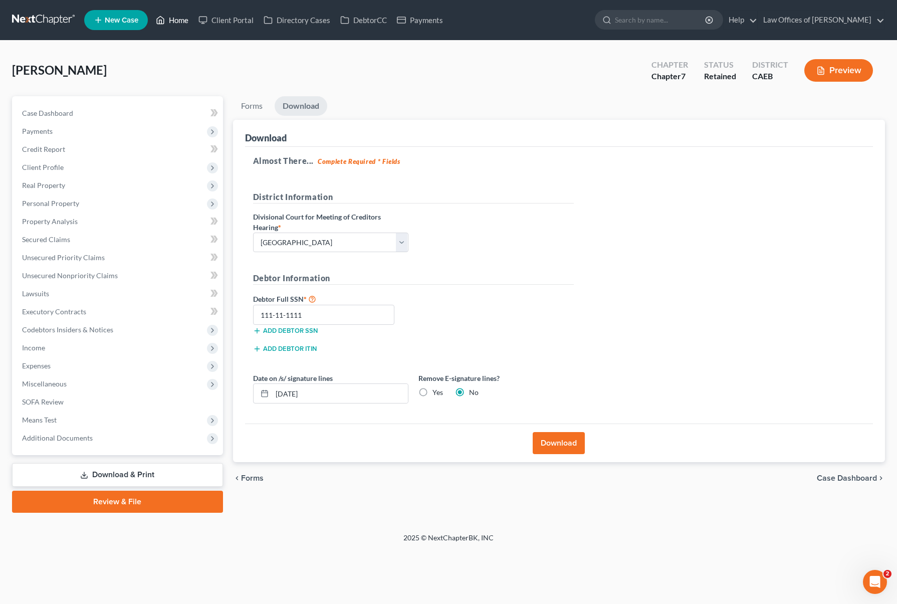
click at [185, 21] on link "Home" at bounding box center [172, 20] width 43 height 18
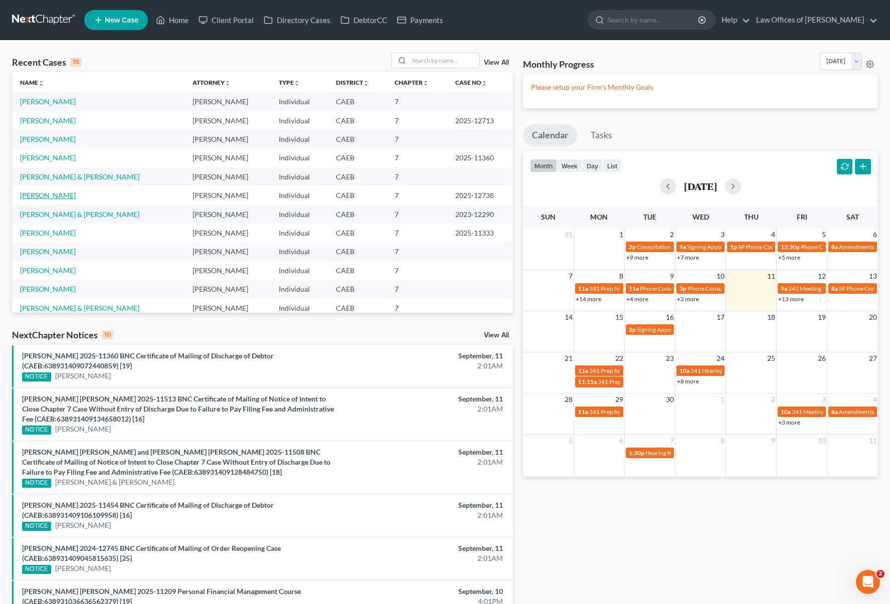
click at [69, 197] on link "[PERSON_NAME]" at bounding box center [48, 195] width 56 height 9
select select "1"
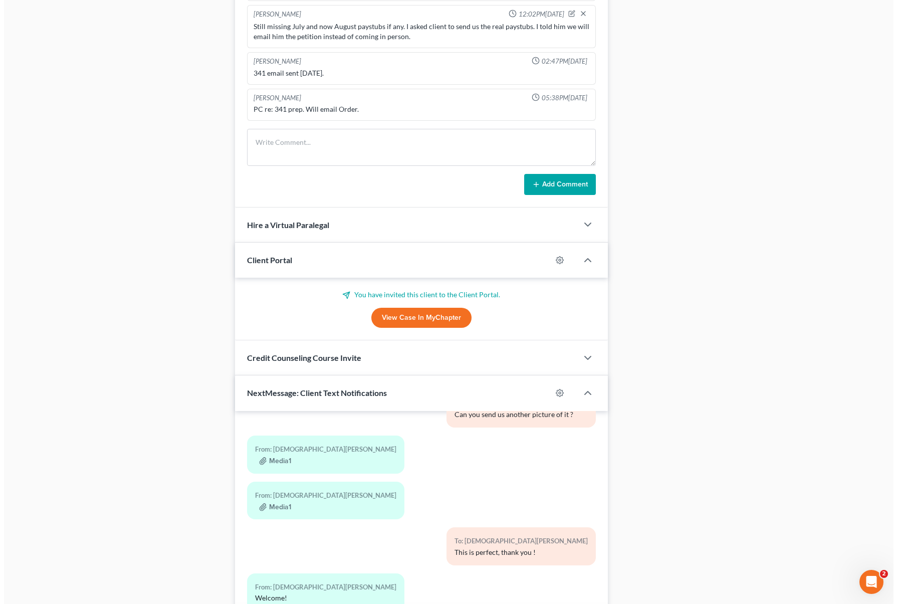
scroll to position [729, 0]
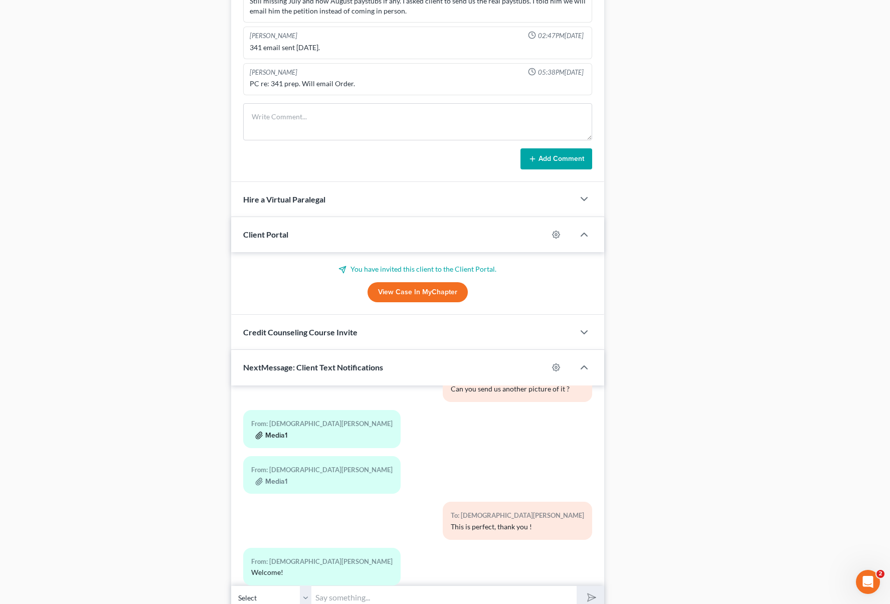
click at [272, 432] on button "Media1" at bounding box center [271, 436] width 32 height 8
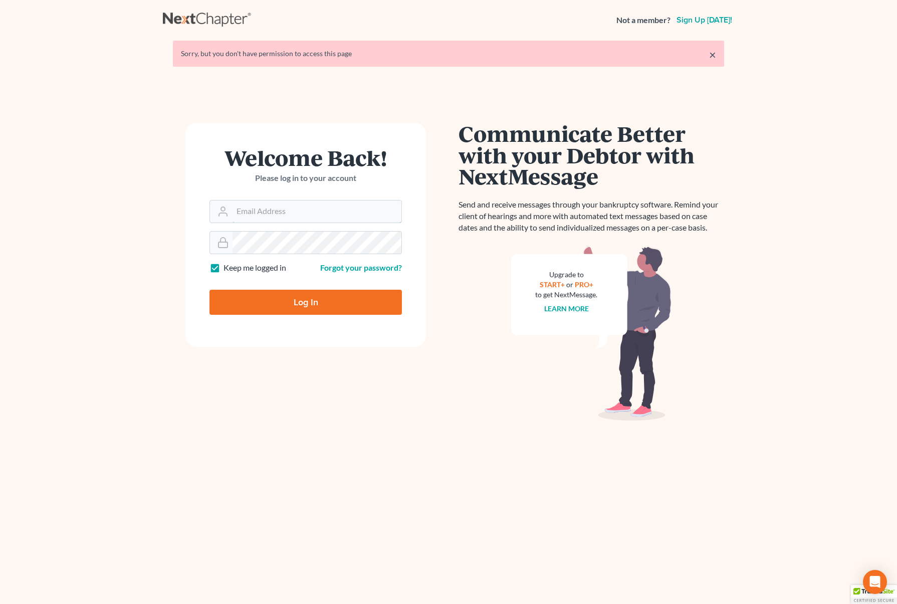
type input "[EMAIL_ADDRESS][DOMAIN_NAME]"
click at [294, 296] on input "Log In" at bounding box center [306, 302] width 193 height 25
type input "Thinking..."
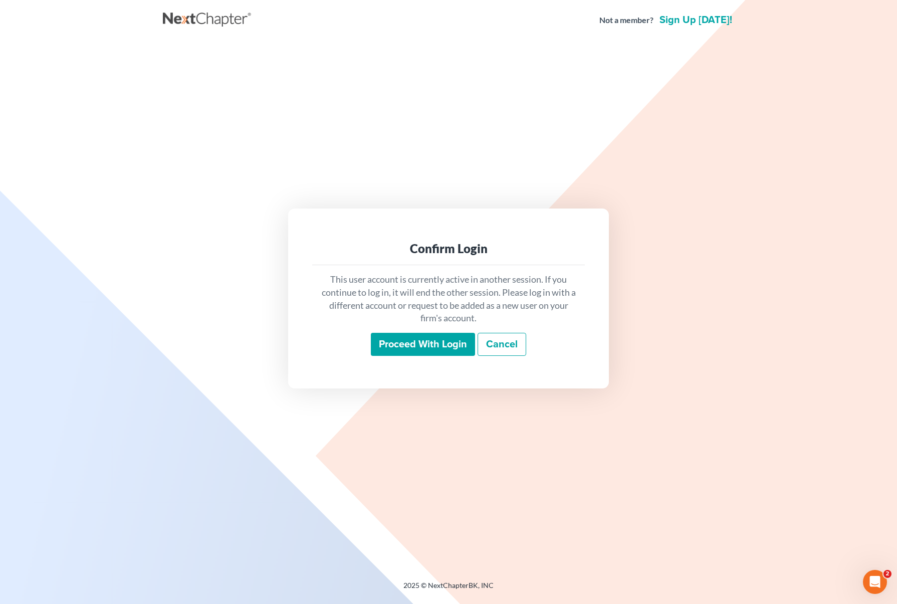
click at [439, 350] on input "Proceed with login" at bounding box center [423, 344] width 104 height 23
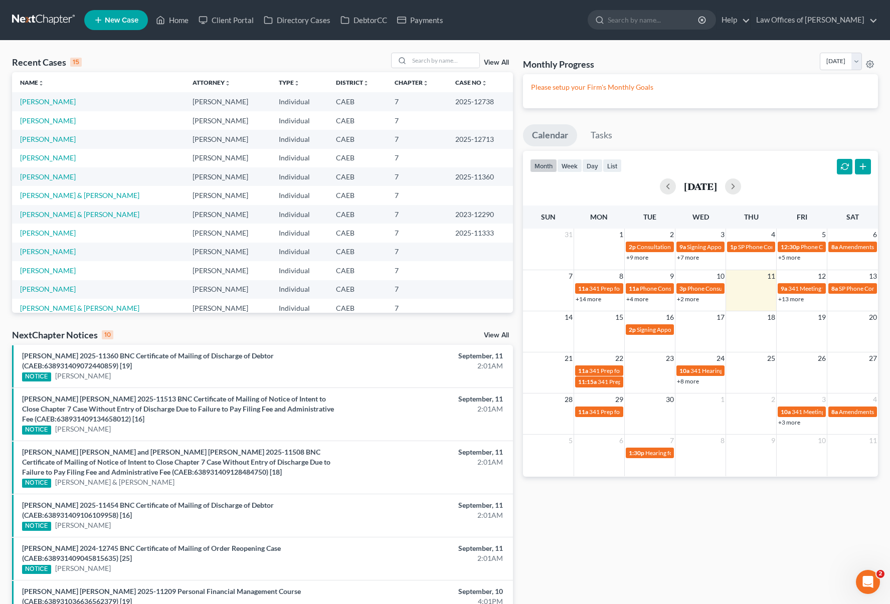
click at [791, 299] on link "+13 more" at bounding box center [791, 299] width 26 height 8
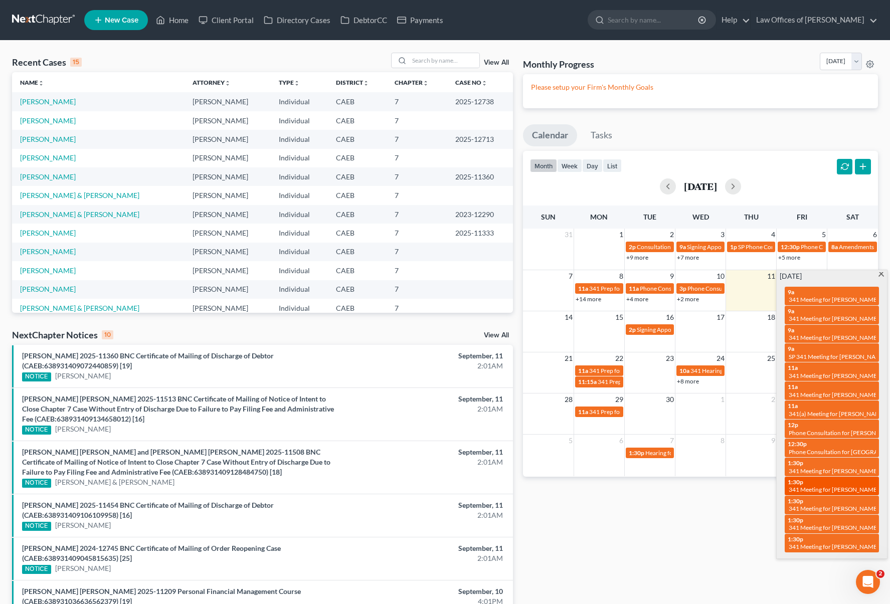
click at [840, 486] on span "341 Meeting for [PERSON_NAME] [PERSON_NAME] and [PERSON_NAME]" at bounding box center [888, 490] width 198 height 8
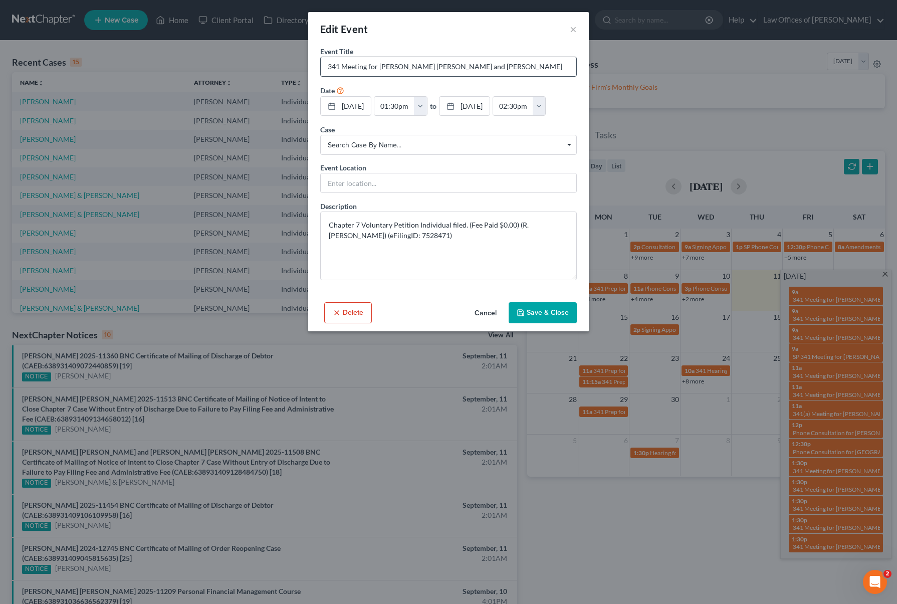
click at [322, 69] on input "341 Meeting for [PERSON_NAME] [PERSON_NAME] and [PERSON_NAME]" at bounding box center [449, 66] width 256 height 19
type input "SP 341 Meeting for Eliot Gerardo Godinez-Solano and Cecilia Basurto-Godinez"
click at [559, 307] on button "Save & Close" at bounding box center [543, 312] width 68 height 21
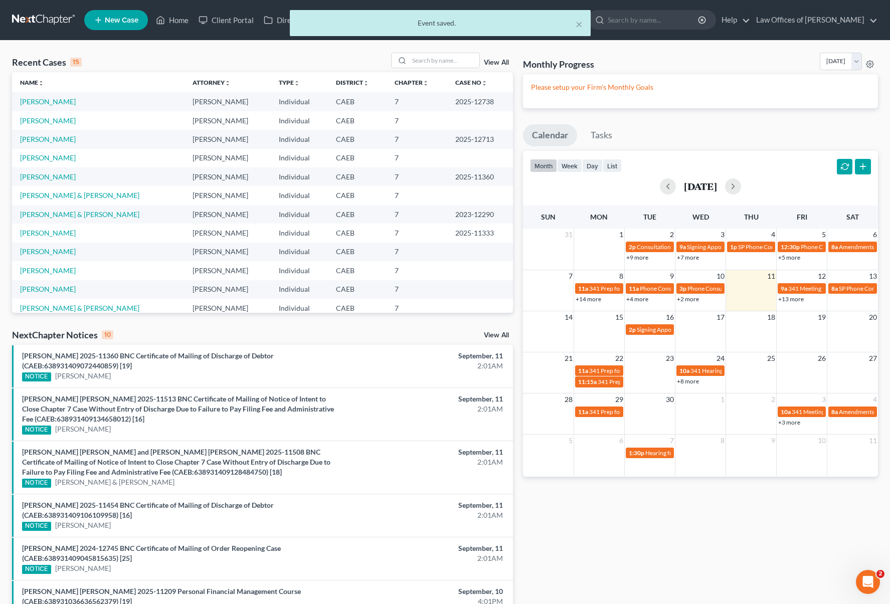
click at [788, 299] on link "+13 more" at bounding box center [791, 299] width 26 height 8
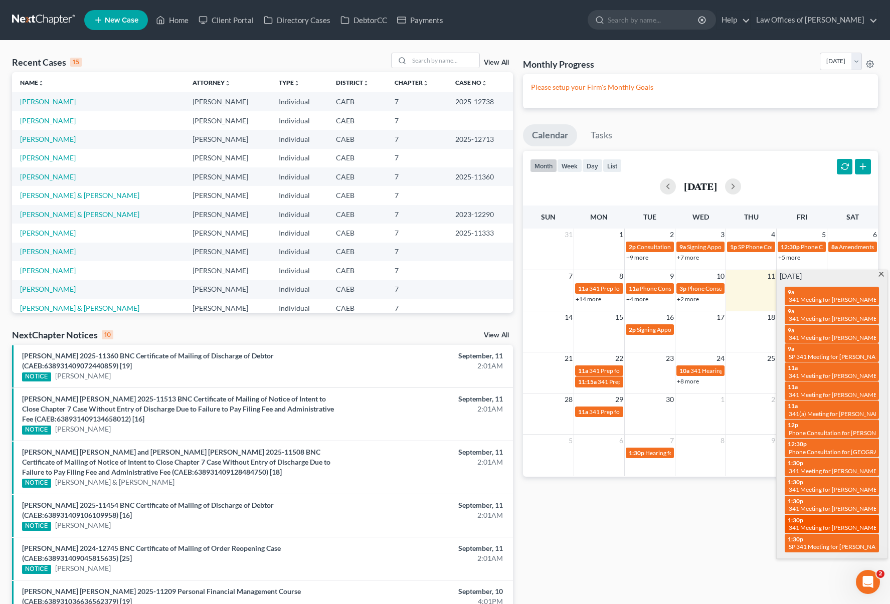
click at [861, 516] on div "1:30p 341 Meeting for Sandra Guadalupe Chavolla" at bounding box center [832, 524] width 88 height 16
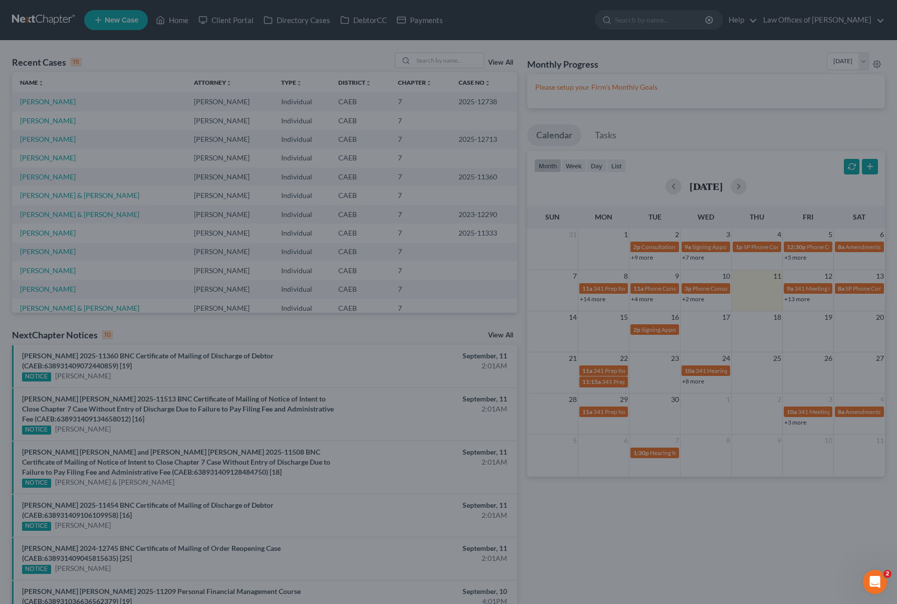
click at [837, 542] on div "Edit Event × Event Title * 341 Meeting for Sandra Guadalupe Chavolla Date 9/12/…" at bounding box center [448, 302] width 897 height 604
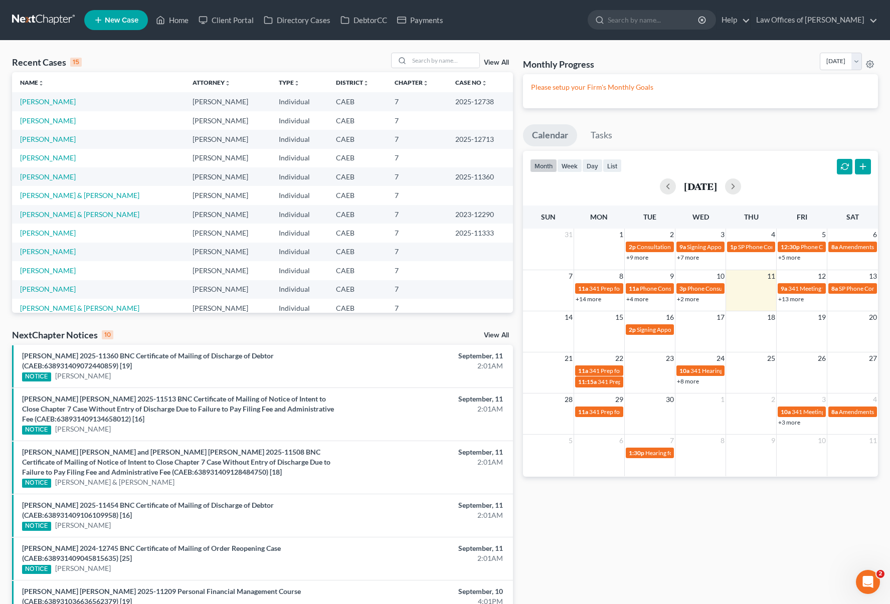
click at [787, 300] on link "+13 more" at bounding box center [791, 299] width 26 height 8
